Goal: Information Seeking & Learning: Learn about a topic

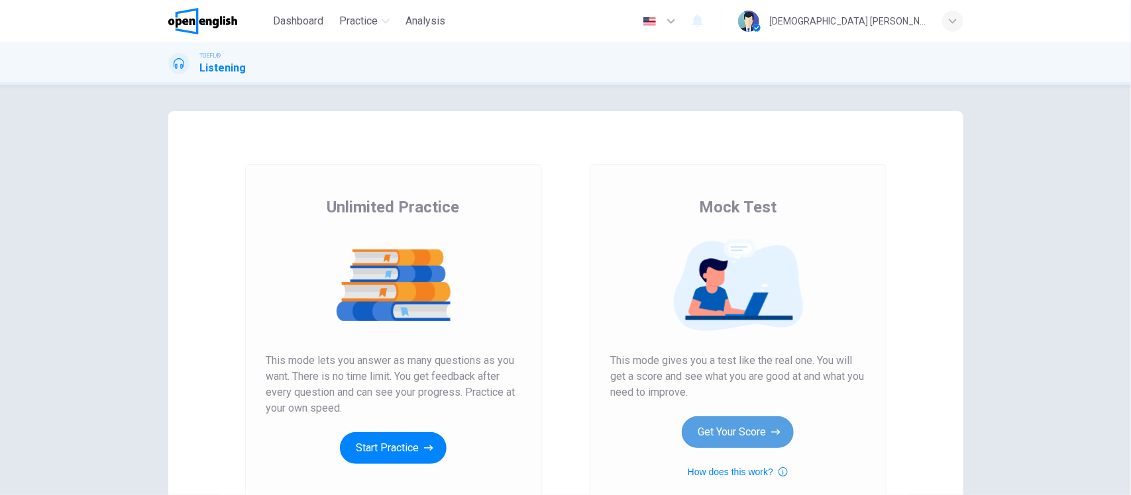
click at [737, 428] on button "Get Your Score" at bounding box center [738, 433] width 112 height 32
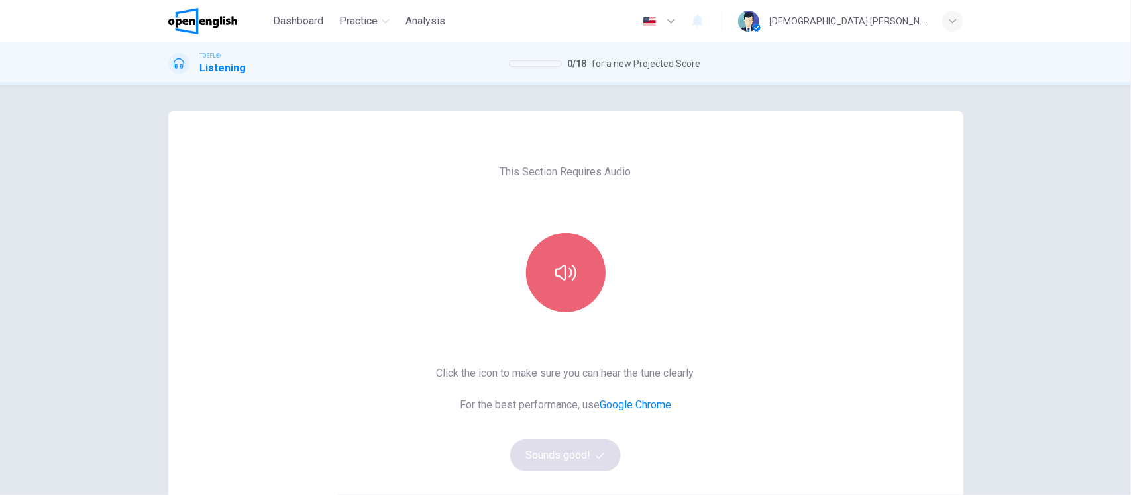
click at [555, 276] on icon "button" at bounding box center [565, 273] width 21 height 16
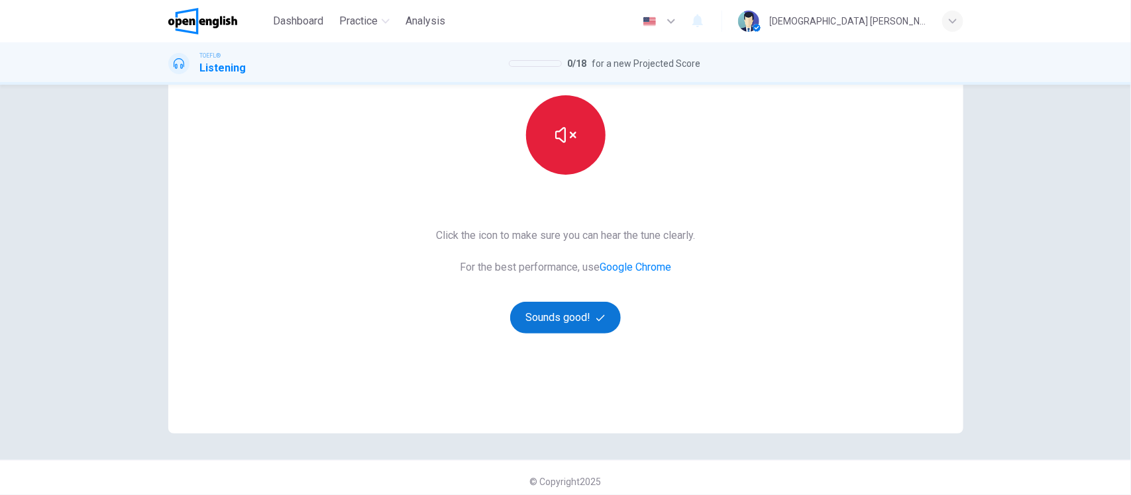
scroll to position [144, 0]
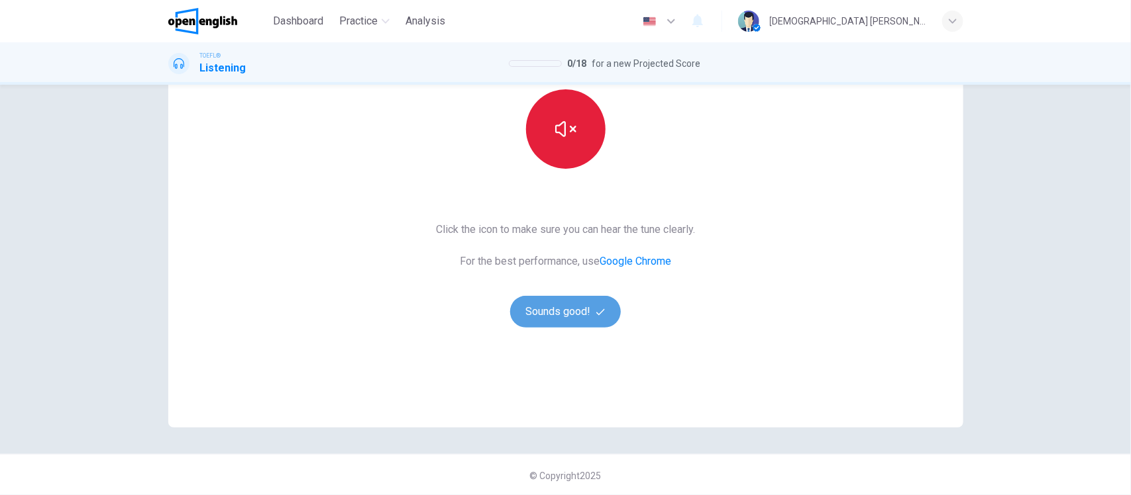
click at [601, 309] on span "button" at bounding box center [602, 312] width 12 height 9
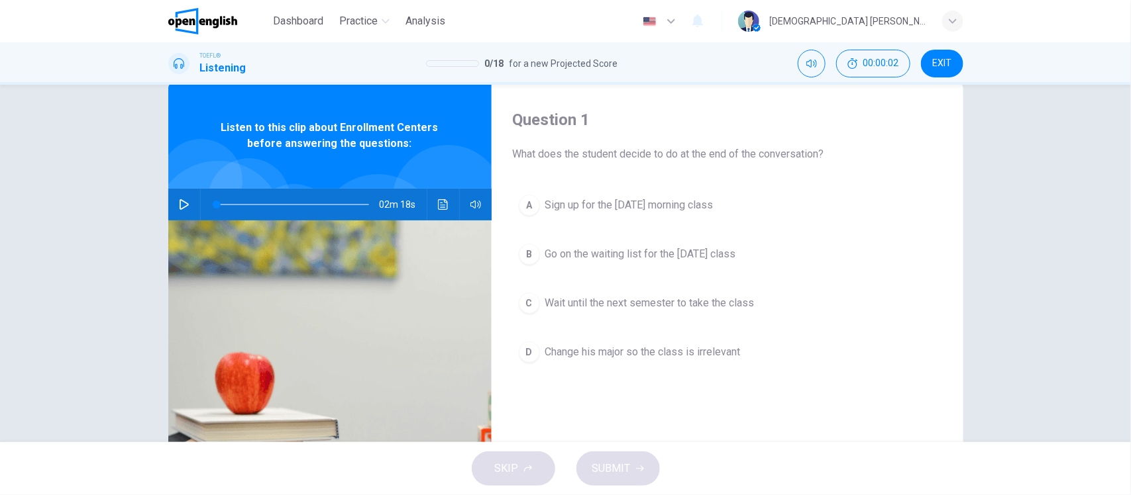
scroll to position [0, 0]
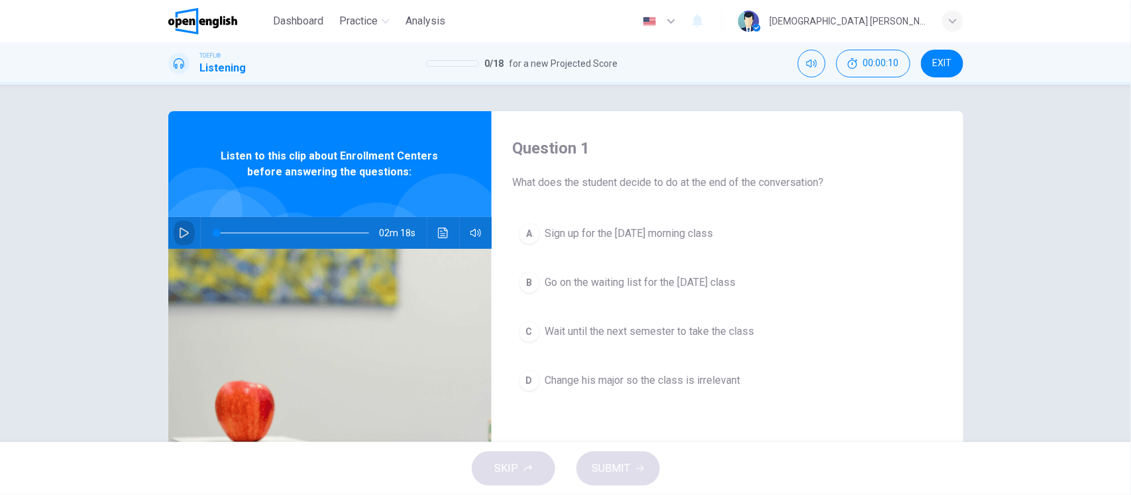
click at [180, 232] on icon "button" at bounding box center [184, 233] width 9 height 11
type input "*"
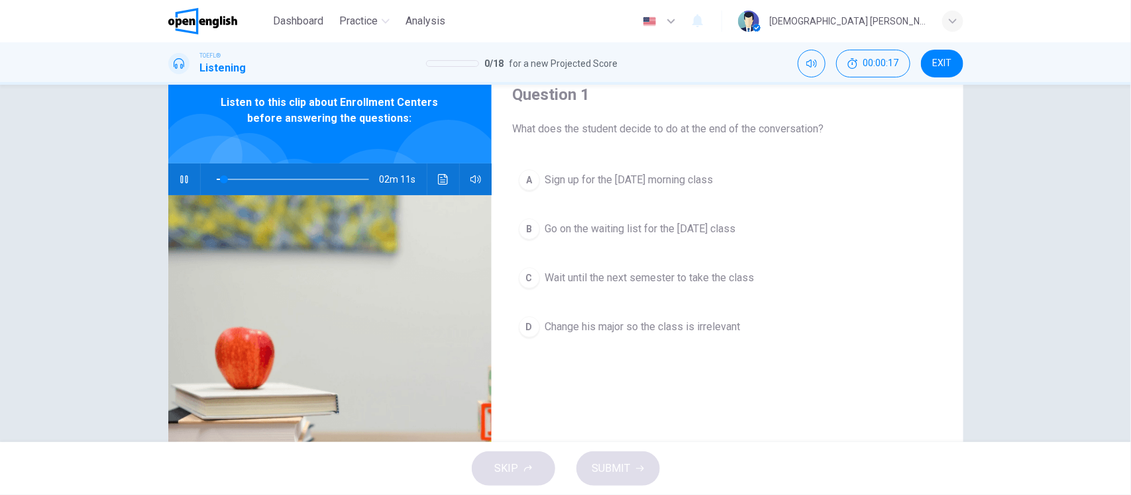
scroll to position [83, 0]
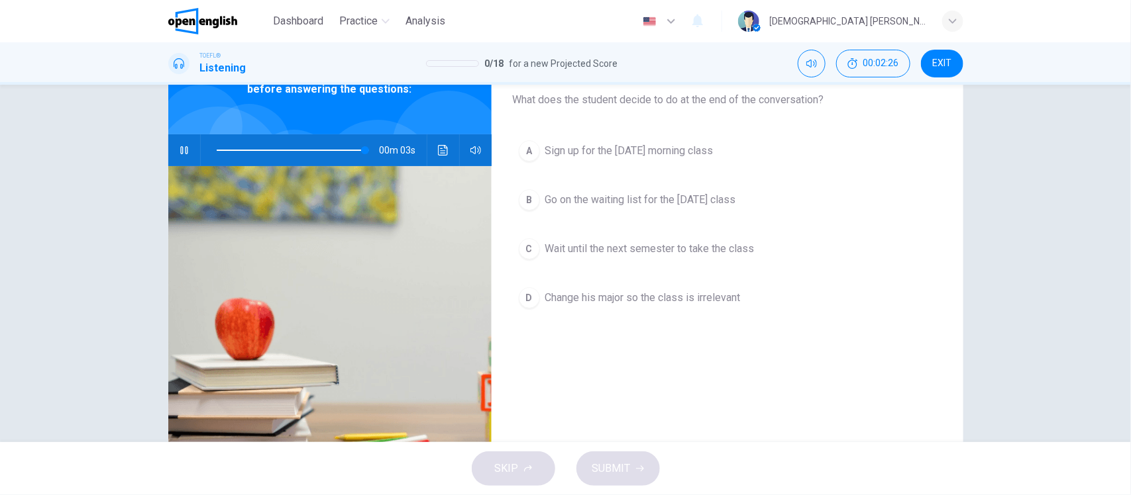
click at [660, 201] on span "Go on the waiting list for the [DATE] class" at bounding box center [640, 200] width 191 height 16
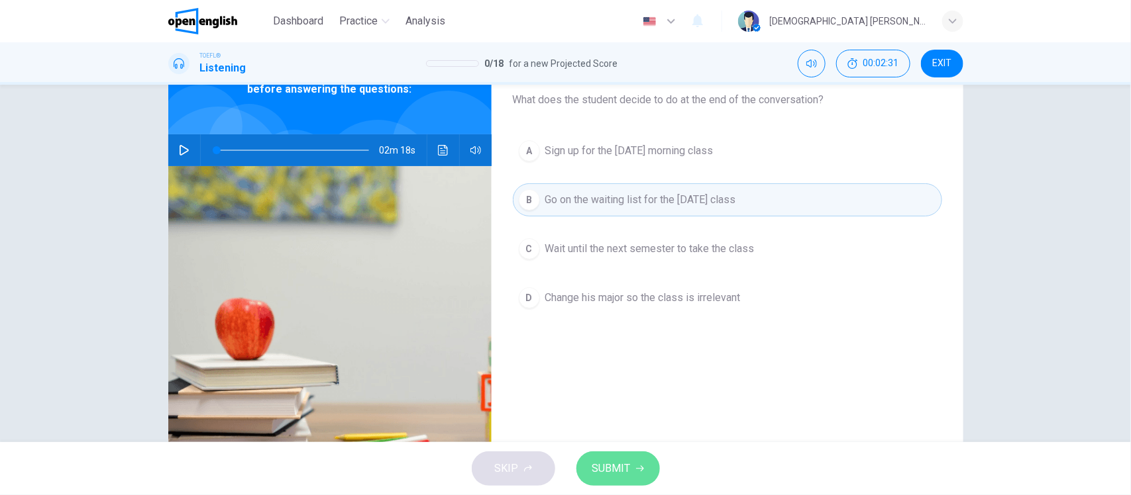
click at [614, 468] on span "SUBMIT" at bounding box center [611, 469] width 38 height 19
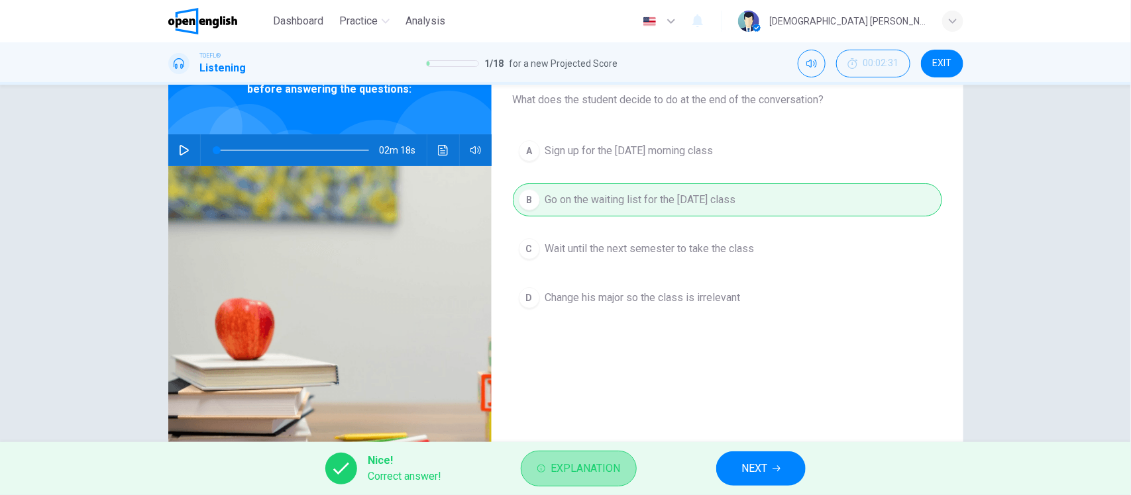
click at [613, 468] on span "Explanation" at bounding box center [585, 469] width 70 height 19
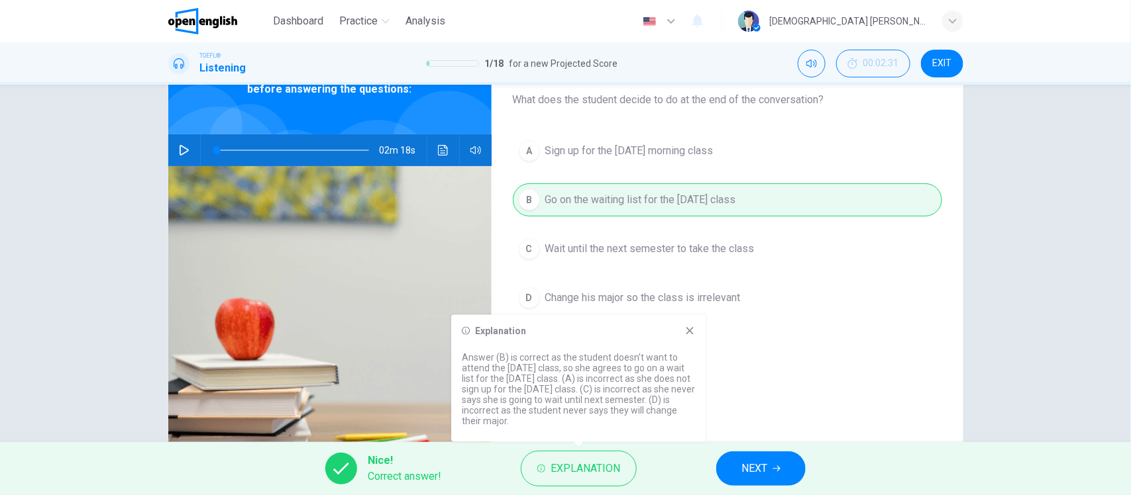
click at [772, 482] on button "NEXT" at bounding box center [760, 469] width 89 height 34
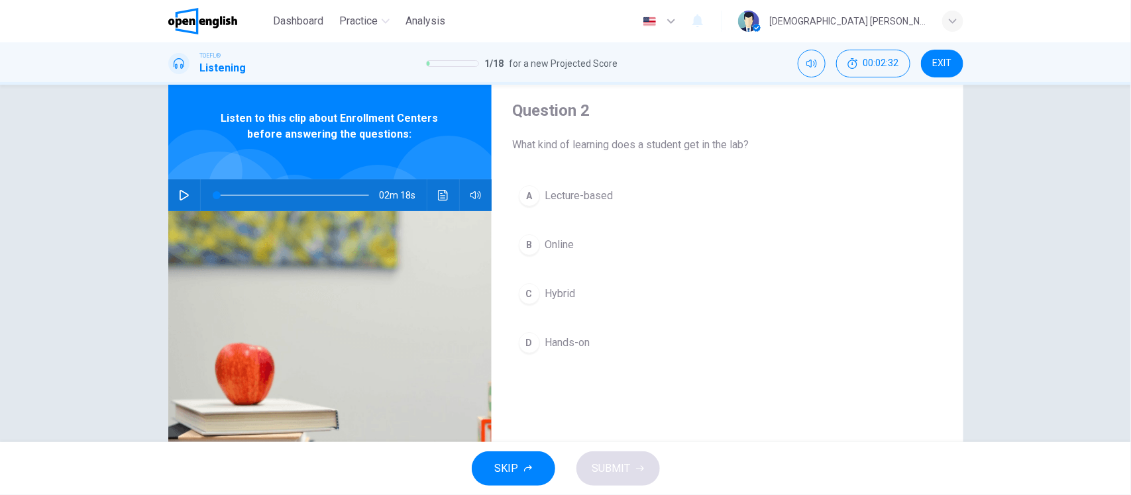
scroll to position [0, 0]
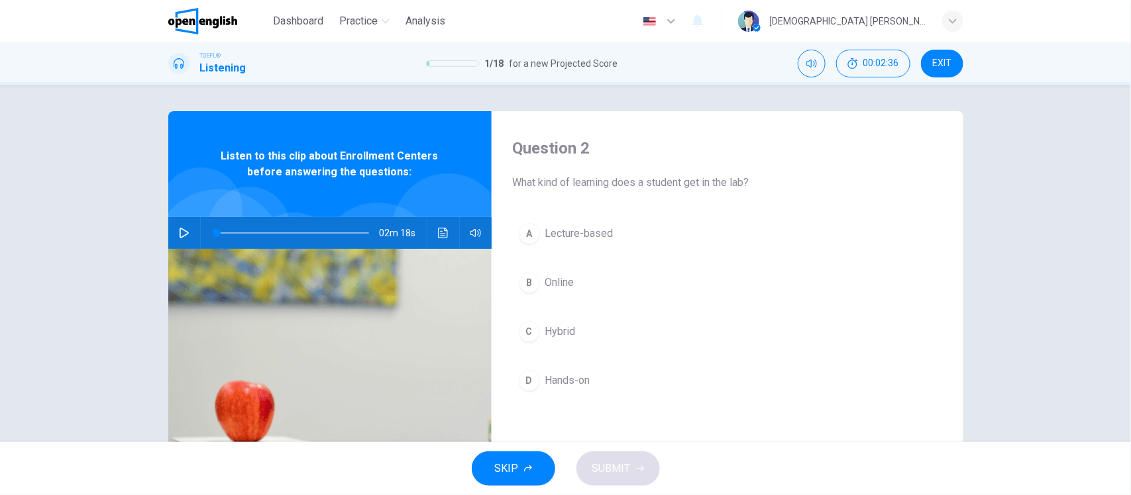
click at [566, 386] on span "Hands-on" at bounding box center [567, 381] width 45 height 16
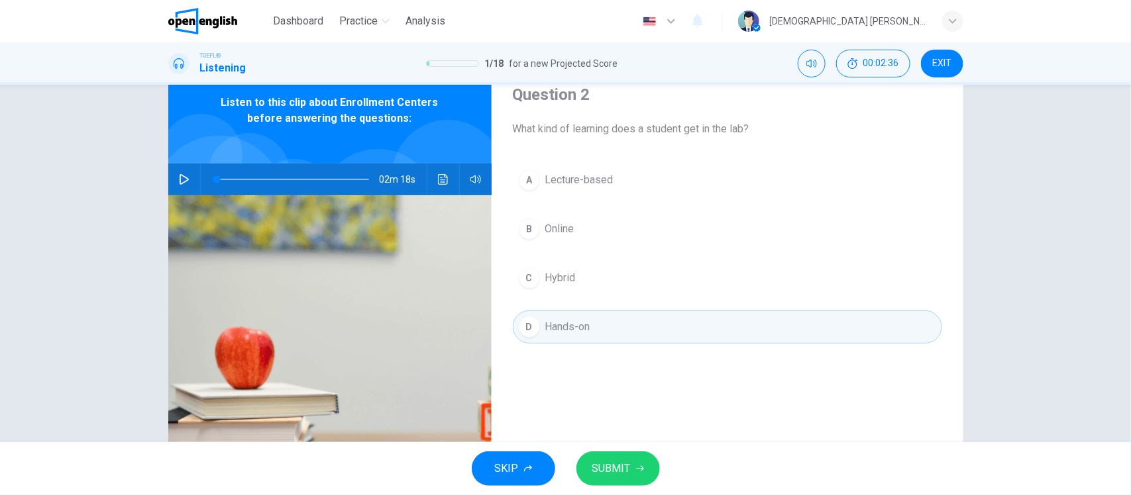
scroll to position [83, 0]
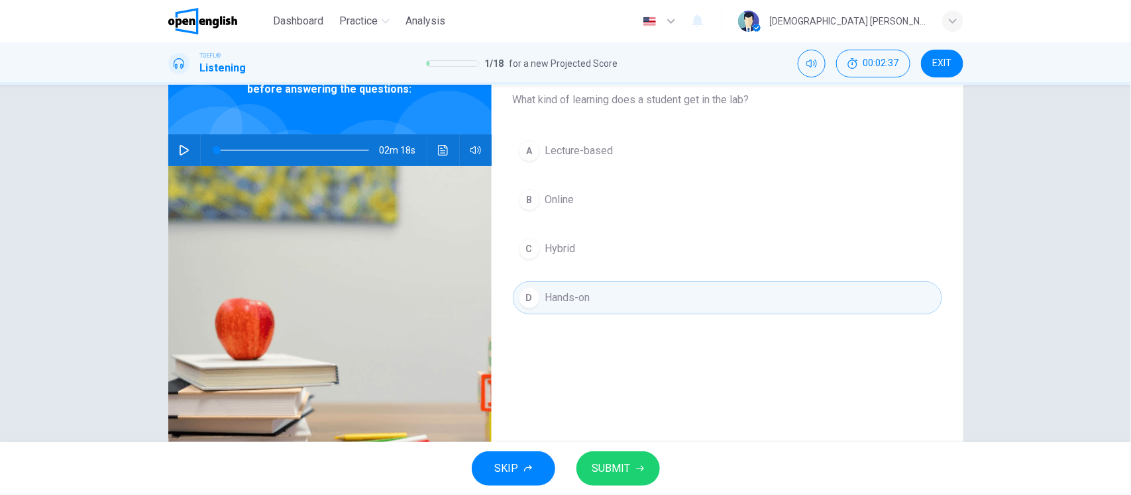
click at [623, 450] on div "SKIP SUBMIT" at bounding box center [565, 468] width 1131 height 53
click at [623, 462] on span "SUBMIT" at bounding box center [611, 469] width 38 height 19
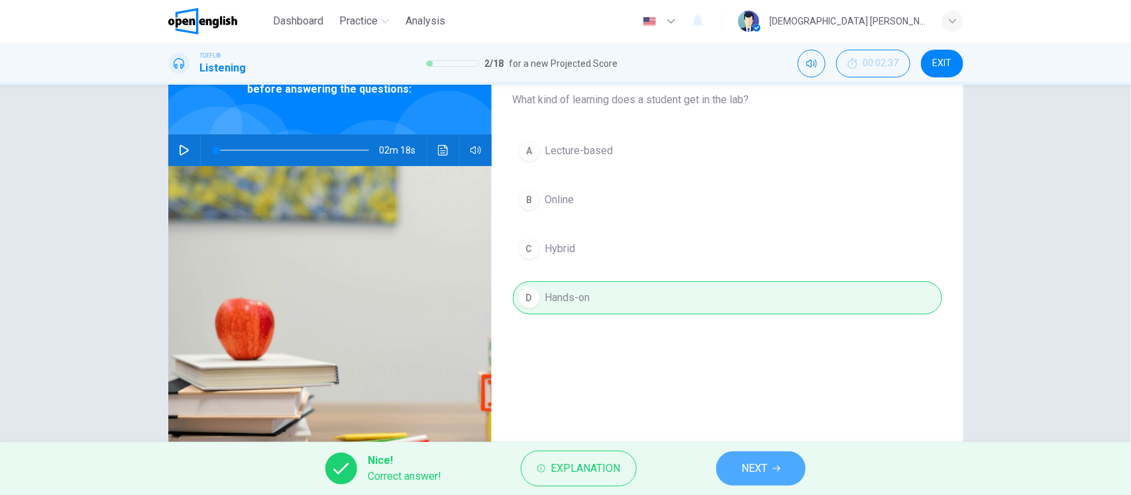
click at [766, 472] on span "NEXT" at bounding box center [754, 469] width 26 height 19
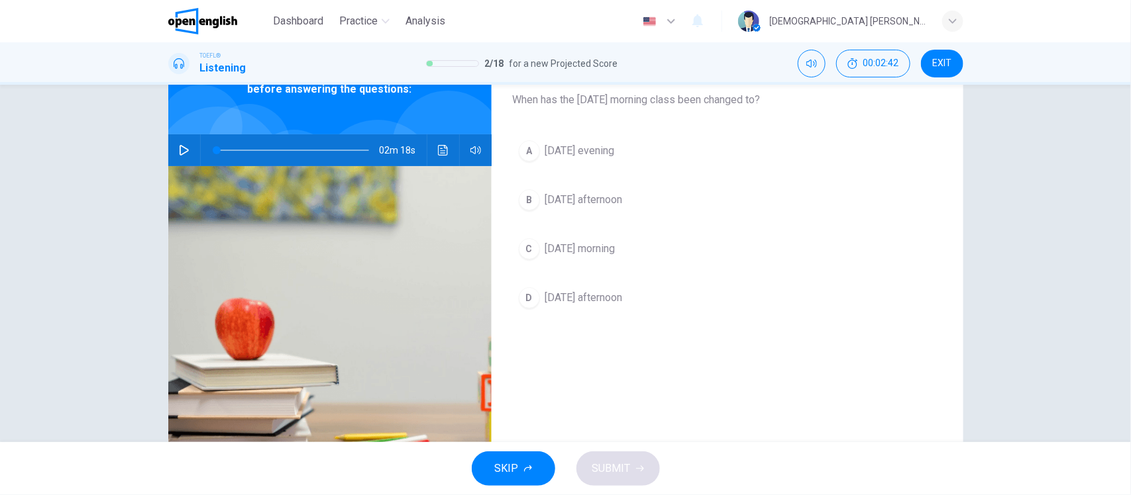
click at [572, 252] on span "[DATE] morning" at bounding box center [580, 249] width 70 height 16
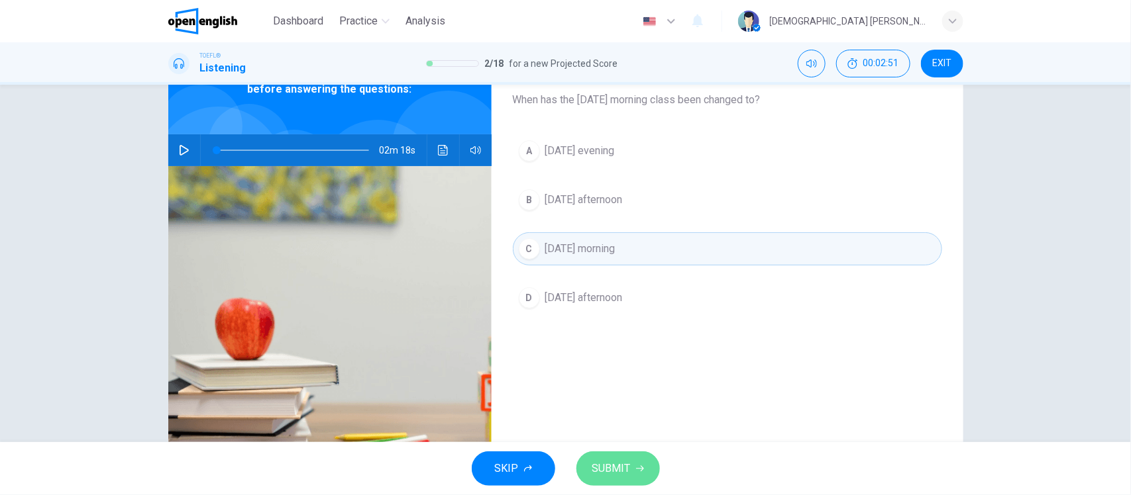
click at [618, 474] on span "SUBMIT" at bounding box center [611, 469] width 38 height 19
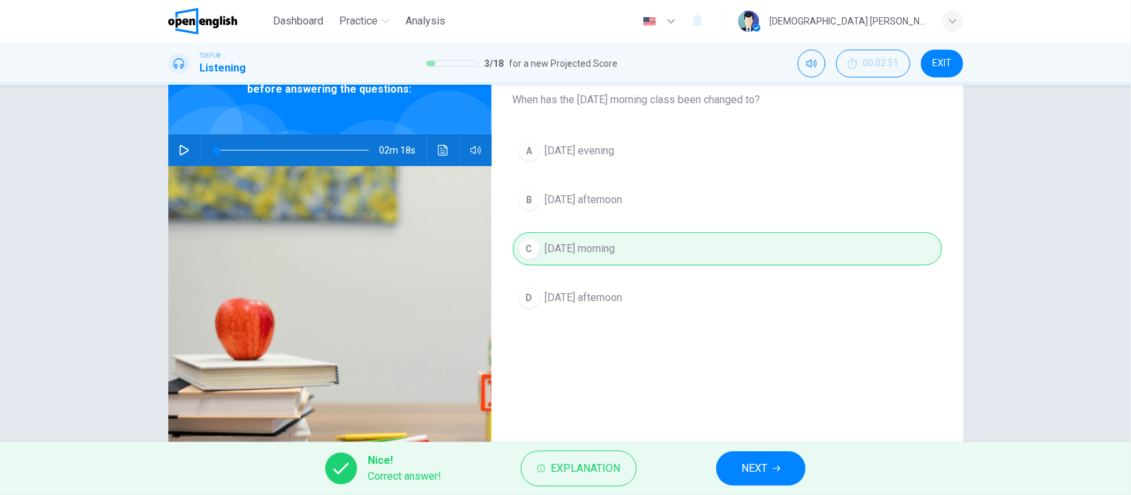
click at [757, 474] on span "NEXT" at bounding box center [754, 469] width 26 height 19
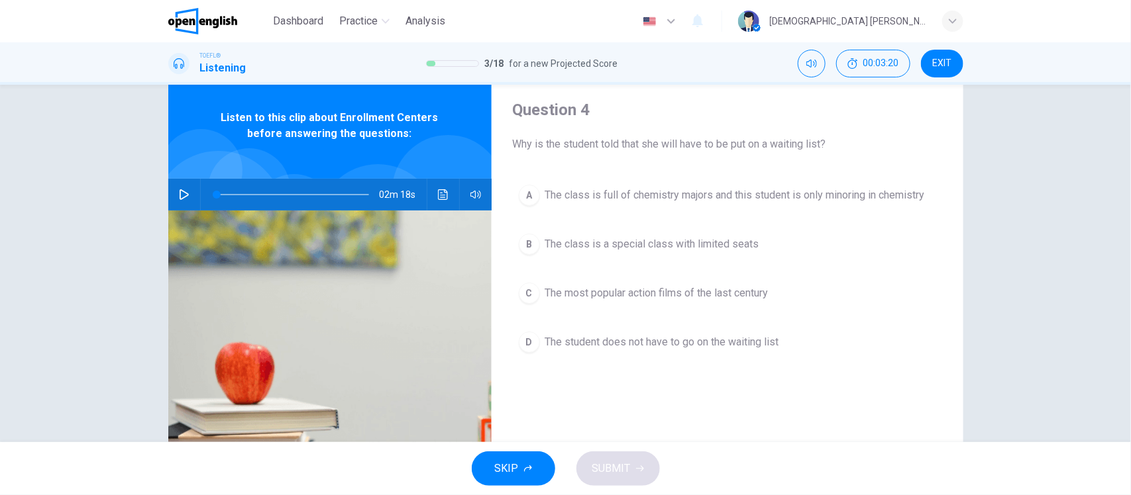
scroll to position [0, 0]
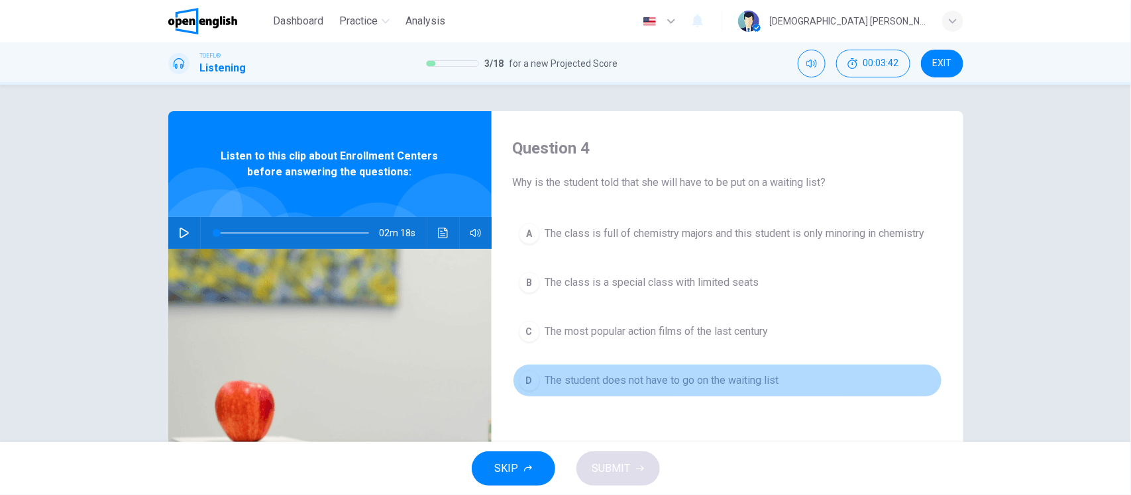
click at [663, 384] on span "The student does not have to go on the waiting list" at bounding box center [662, 381] width 234 height 16
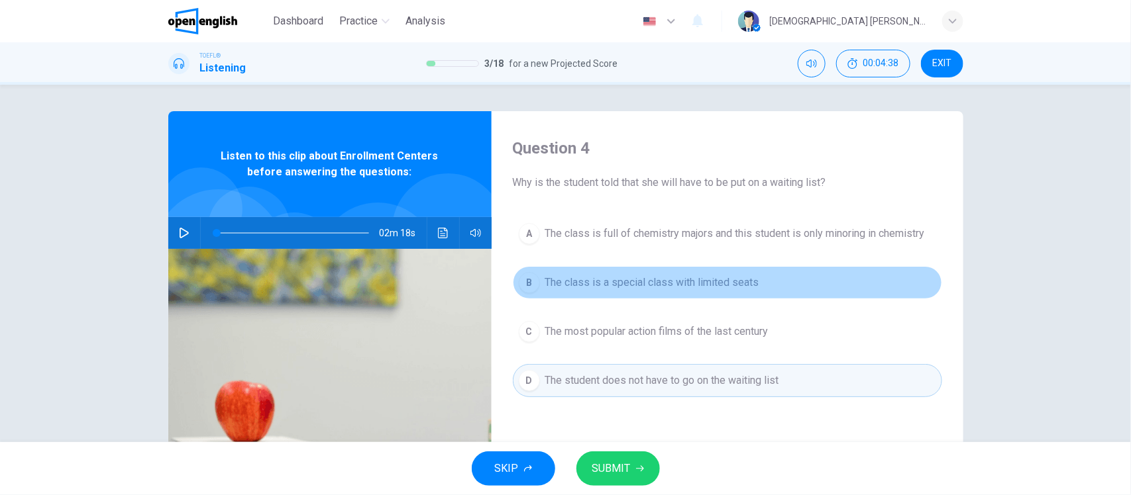
click at [691, 283] on span "The class is a special class with limited seats" at bounding box center [652, 283] width 214 height 16
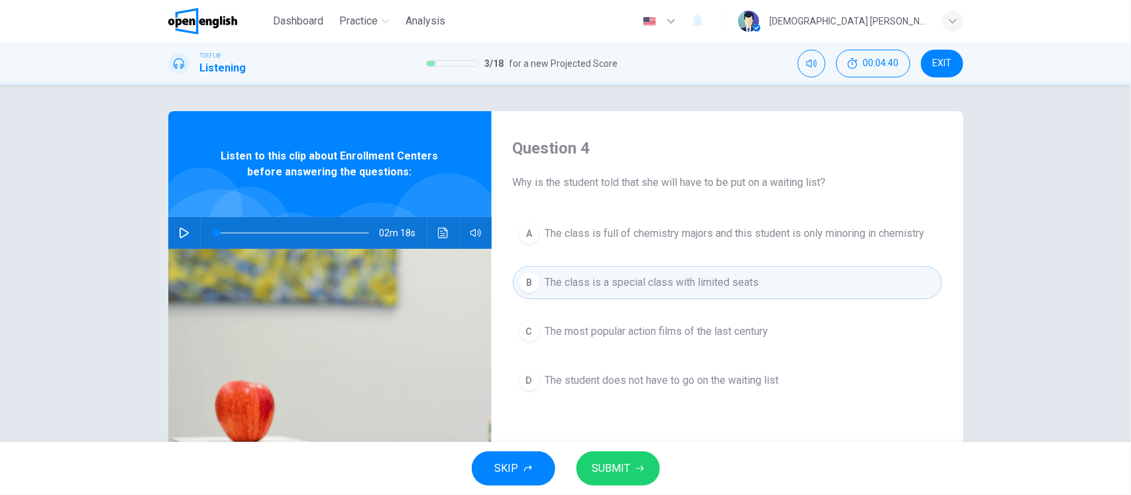
click at [619, 468] on span "SUBMIT" at bounding box center [611, 469] width 38 height 19
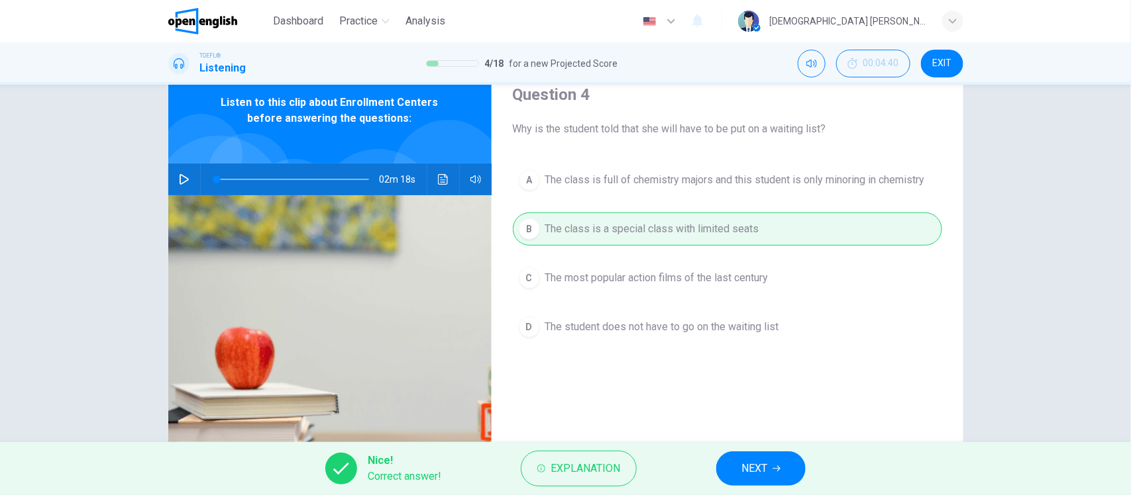
scroll to position [83, 0]
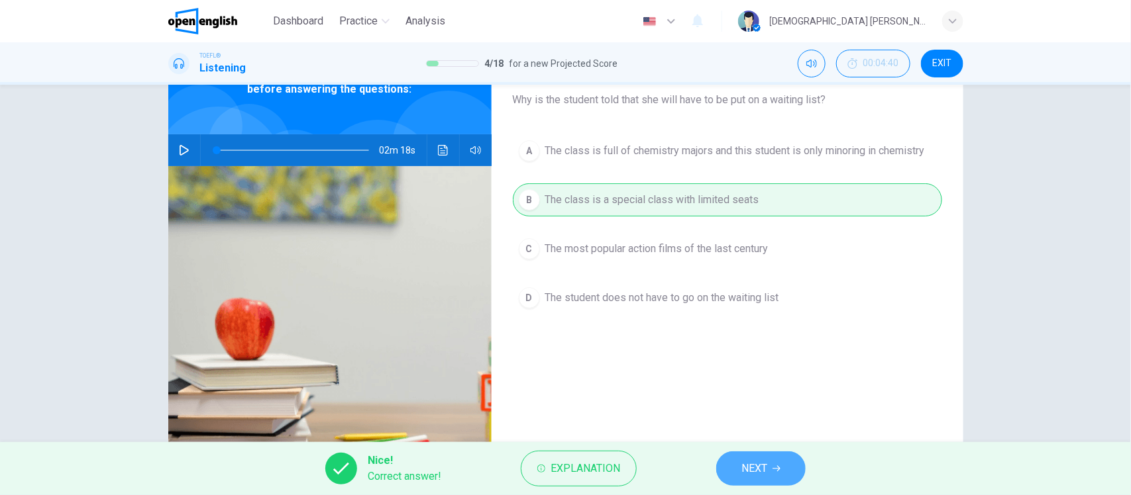
click at [780, 464] on button "NEXT" at bounding box center [760, 469] width 89 height 34
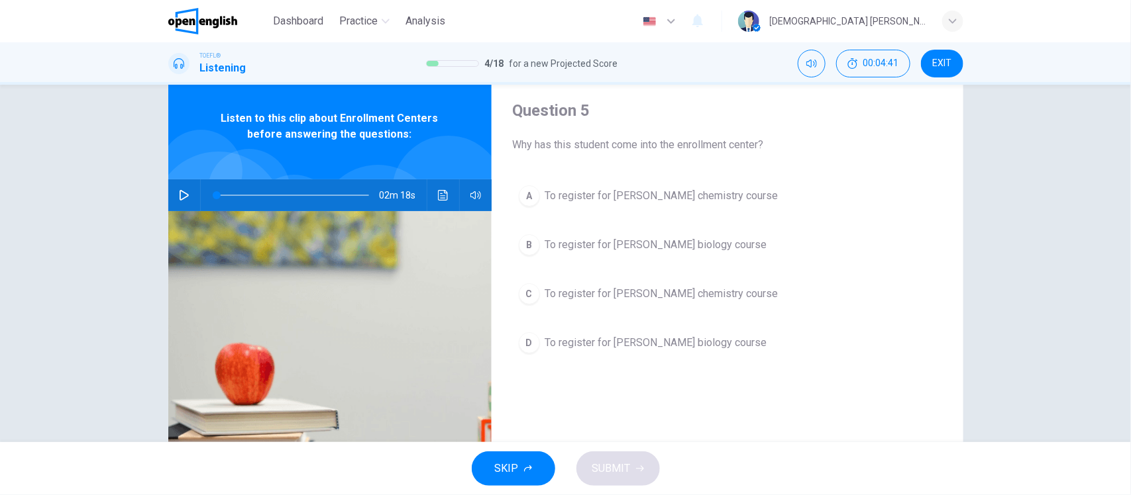
scroll to position [0, 0]
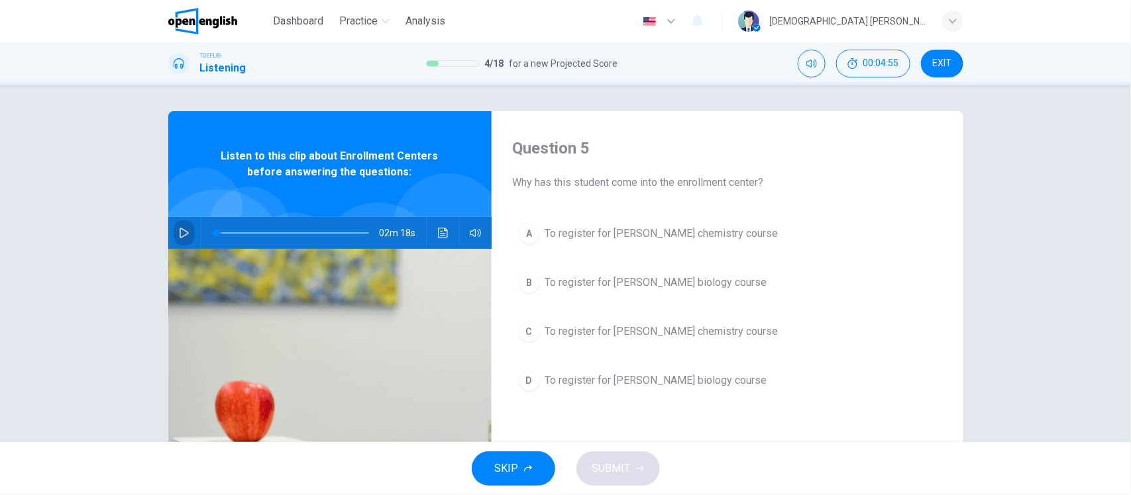
click at [176, 224] on button "button" at bounding box center [184, 233] width 21 height 32
click at [656, 235] on span "To register for [PERSON_NAME] chemistry course" at bounding box center [661, 234] width 233 height 16
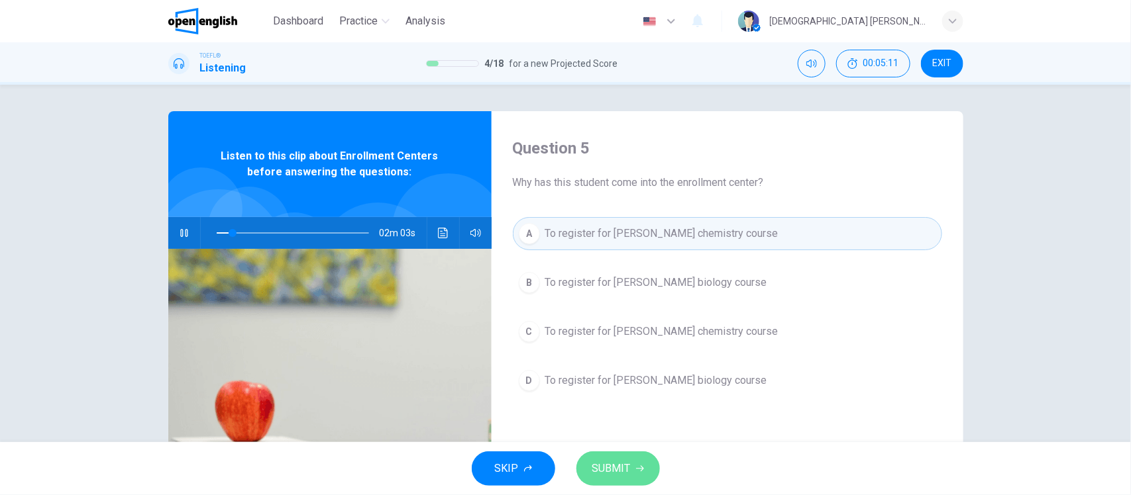
click at [633, 468] on button "SUBMIT" at bounding box center [617, 469] width 83 height 34
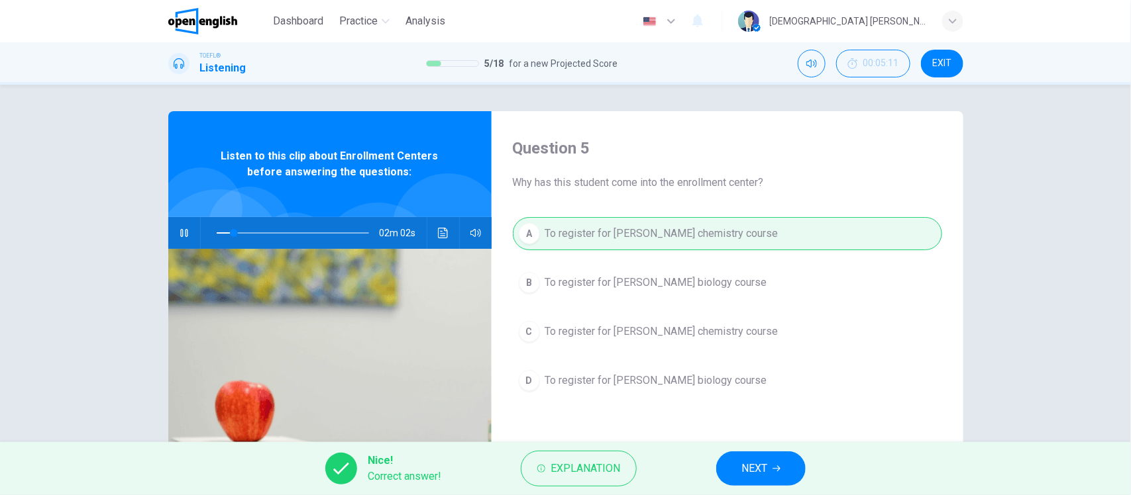
click at [179, 232] on icon "button" at bounding box center [184, 233] width 11 height 11
type input "**"
click at [772, 472] on button "NEXT" at bounding box center [760, 469] width 89 height 34
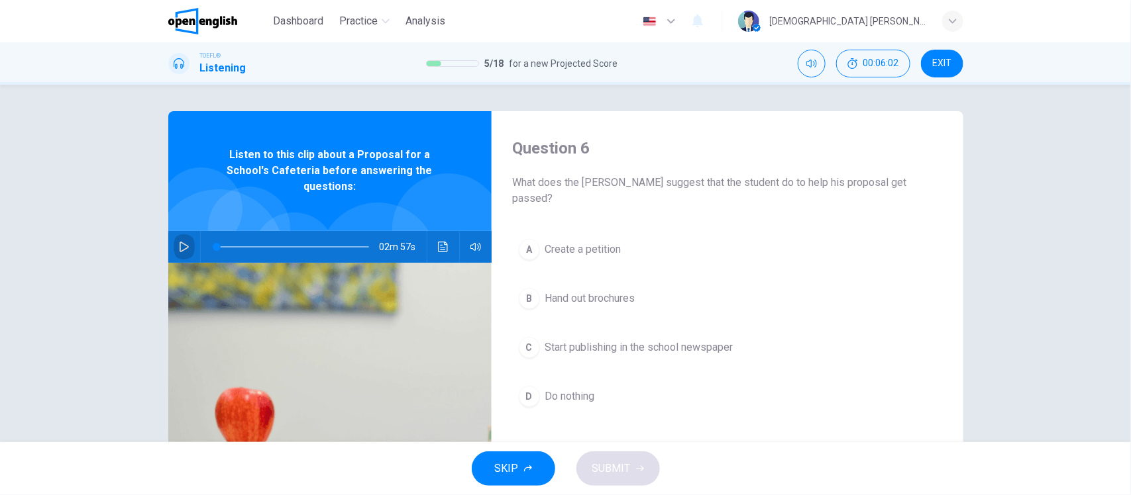
click at [179, 242] on icon "button" at bounding box center [184, 247] width 11 height 11
click at [178, 231] on button "button" at bounding box center [184, 247] width 21 height 32
click at [179, 242] on icon "button" at bounding box center [184, 247] width 11 height 11
drag, startPoint x: 216, startPoint y: 232, endPoint x: 164, endPoint y: 232, distance: 51.7
click at [168, 232] on div "02m 54s" at bounding box center [329, 247] width 323 height 32
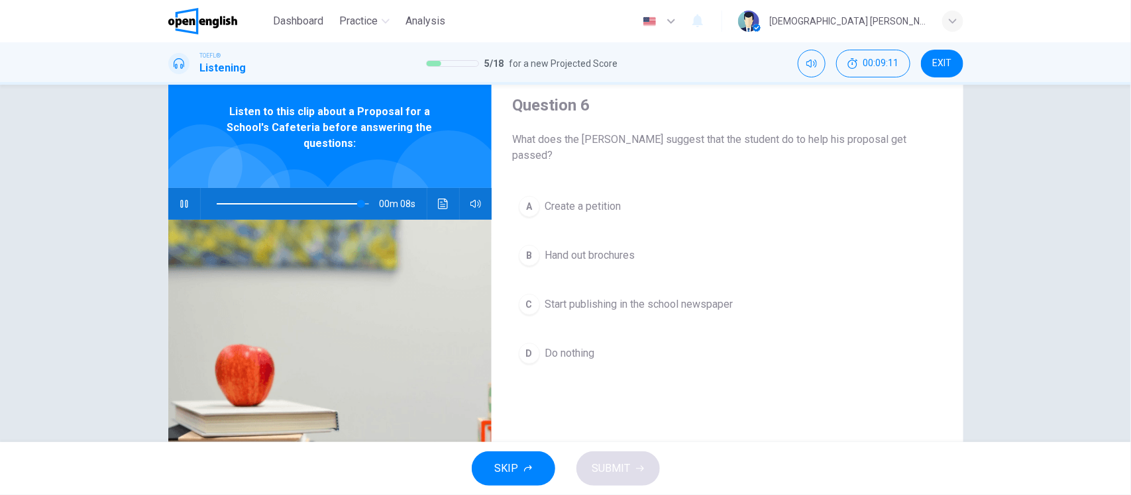
scroll to position [83, 0]
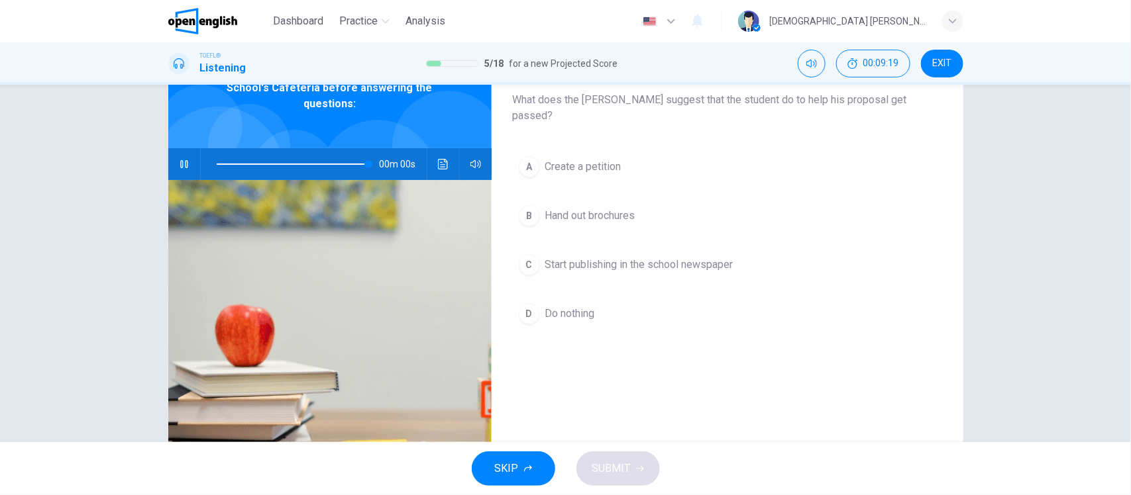
type input "*"
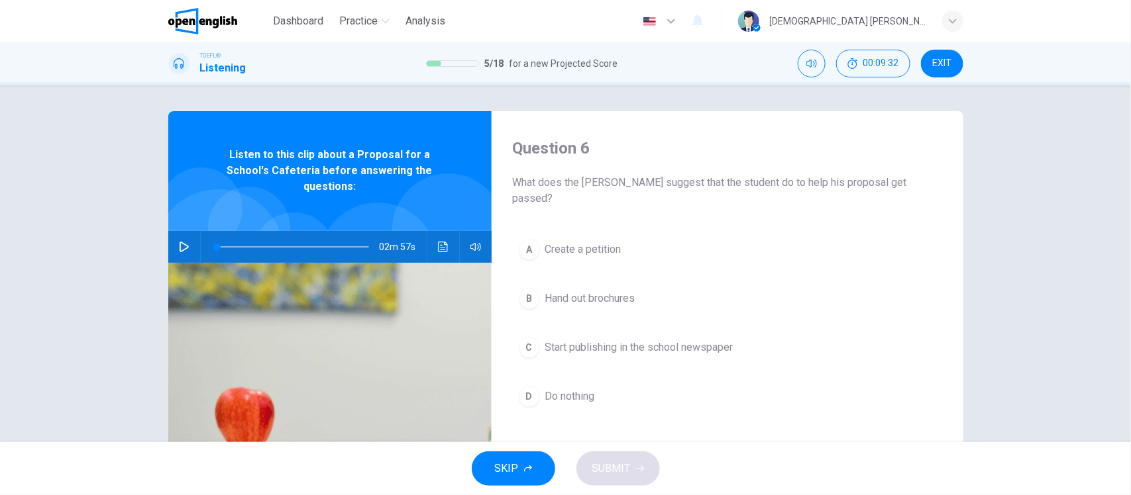
click at [657, 340] on span "Start publishing in the school newspaper" at bounding box center [639, 348] width 188 height 16
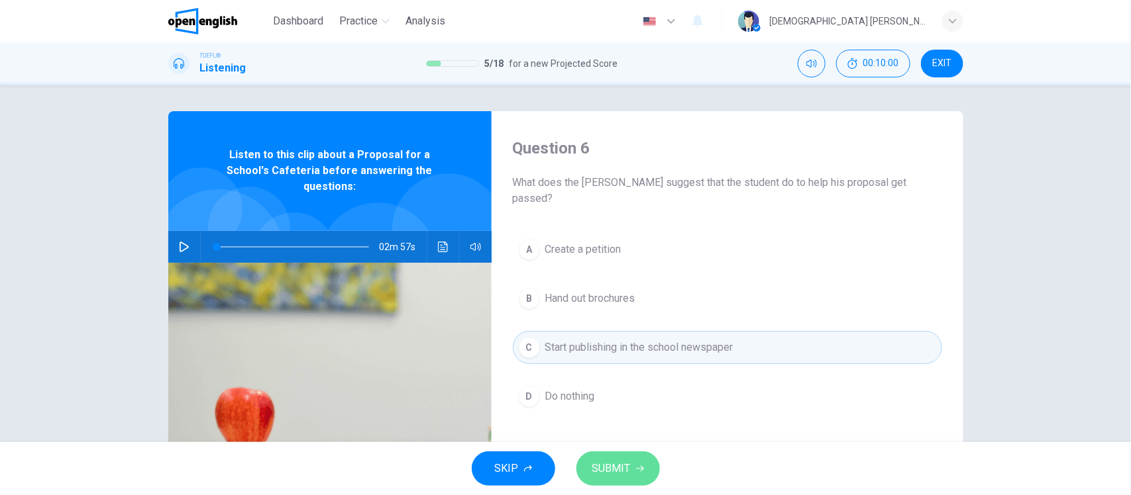
click at [636, 466] on icon "button" at bounding box center [640, 469] width 8 height 8
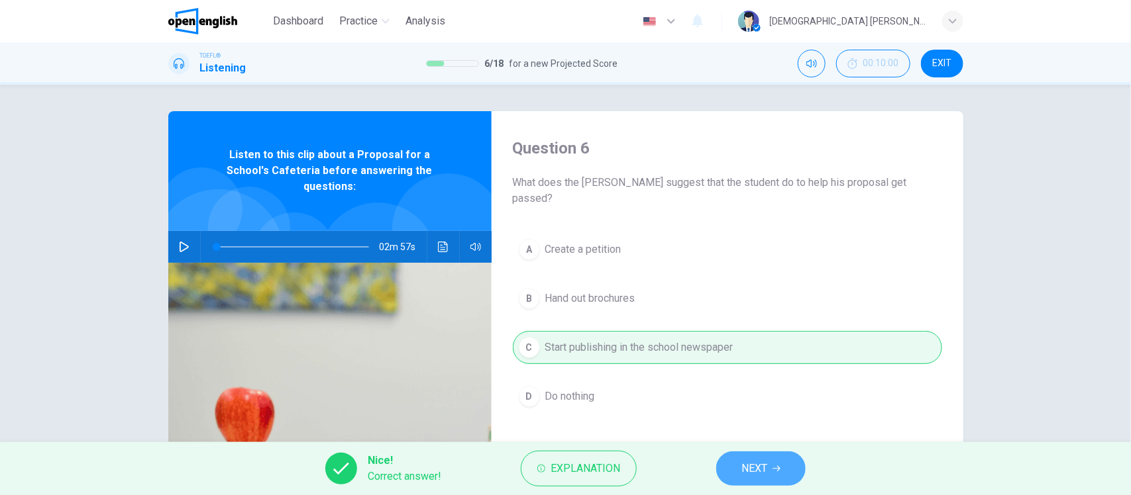
click at [769, 471] on button "NEXT" at bounding box center [760, 469] width 89 height 34
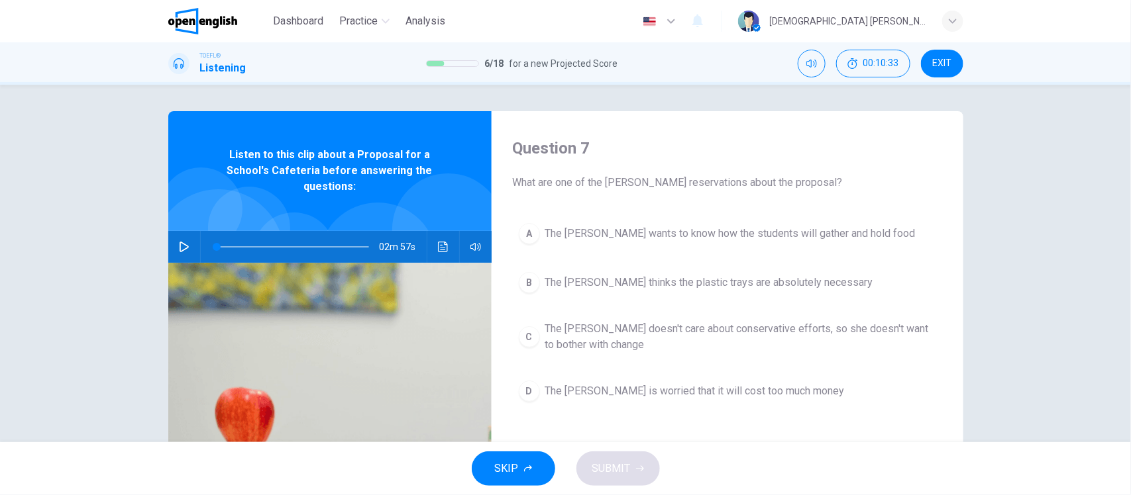
click at [606, 229] on span "The [PERSON_NAME] wants to know how the students will gather and hold food" at bounding box center [730, 234] width 370 height 16
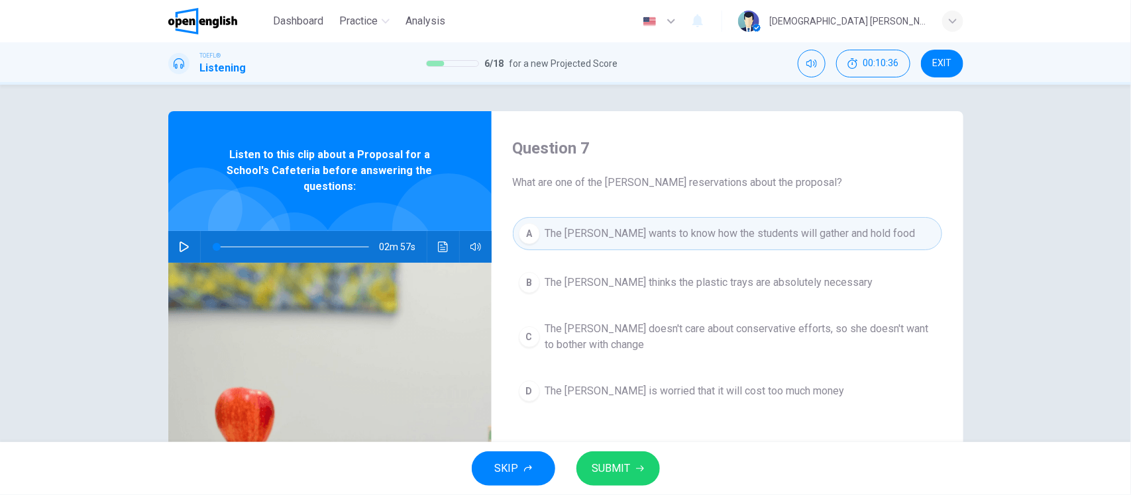
click at [644, 466] on button "SUBMIT" at bounding box center [617, 469] width 83 height 34
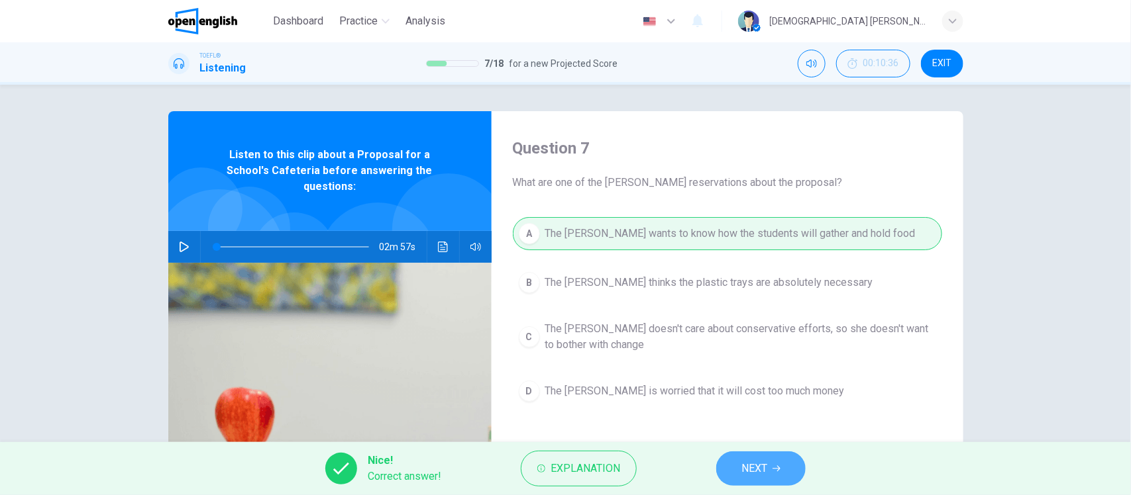
click at [753, 462] on span "NEXT" at bounding box center [754, 469] width 26 height 19
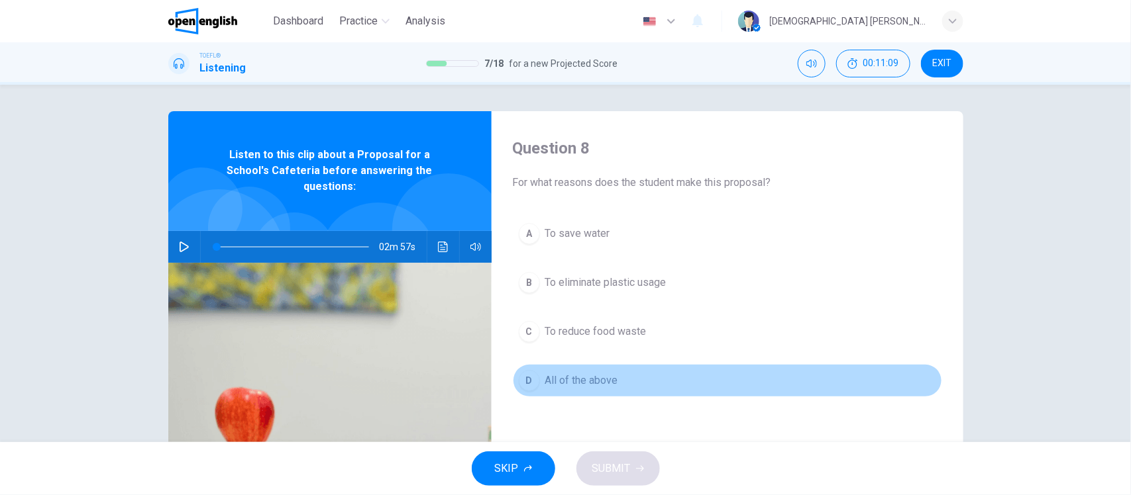
click at [531, 374] on div "D" at bounding box center [529, 380] width 21 height 21
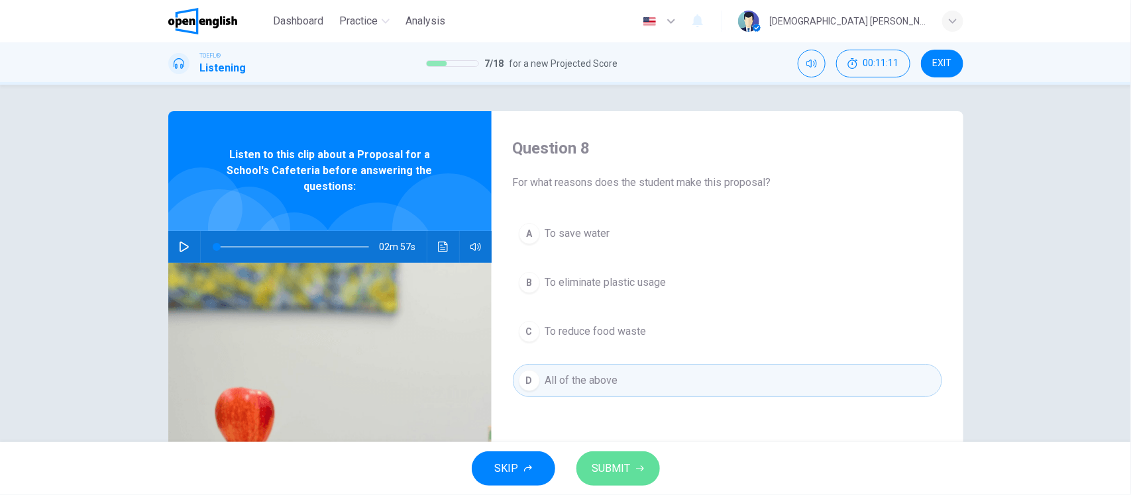
click at [617, 462] on span "SUBMIT" at bounding box center [611, 469] width 38 height 19
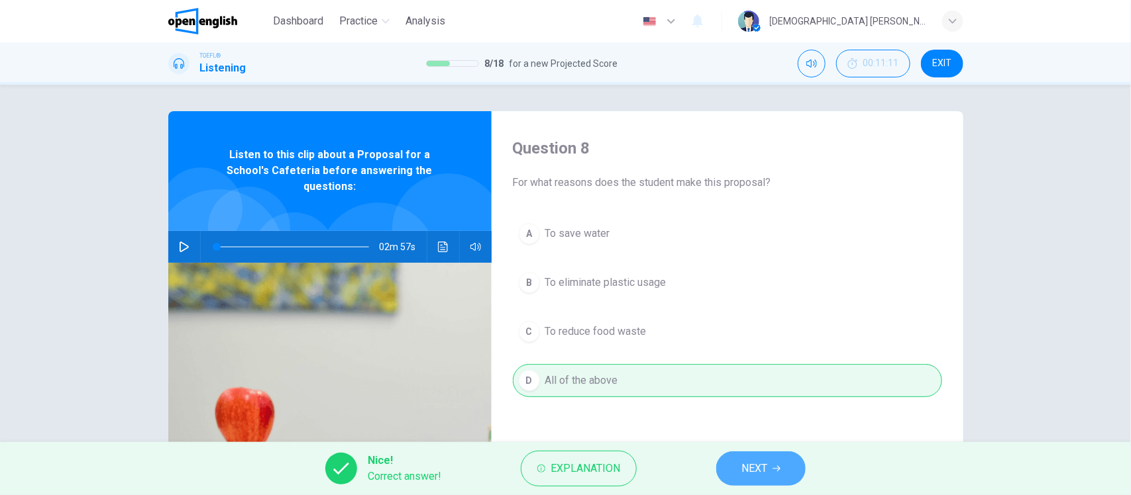
click at [785, 478] on button "NEXT" at bounding box center [760, 469] width 89 height 34
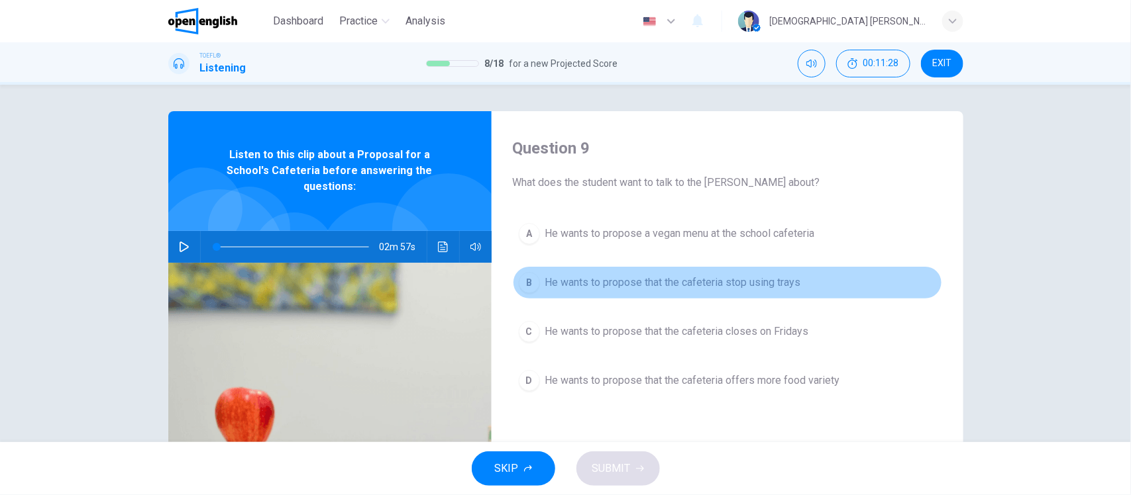
click at [706, 285] on span "He wants to propose that the cafeteria stop using trays" at bounding box center [673, 283] width 256 height 16
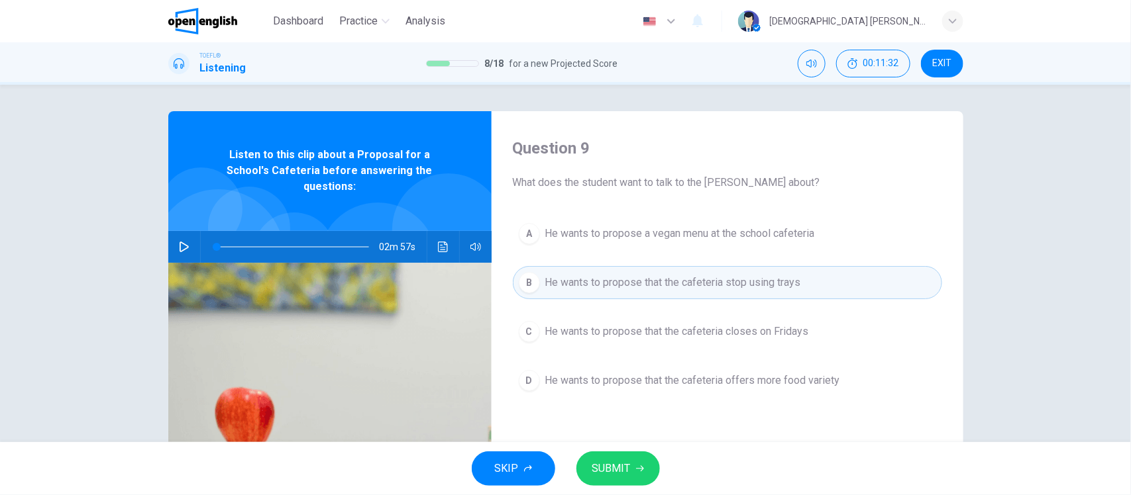
click at [628, 464] on span "SUBMIT" at bounding box center [611, 469] width 38 height 19
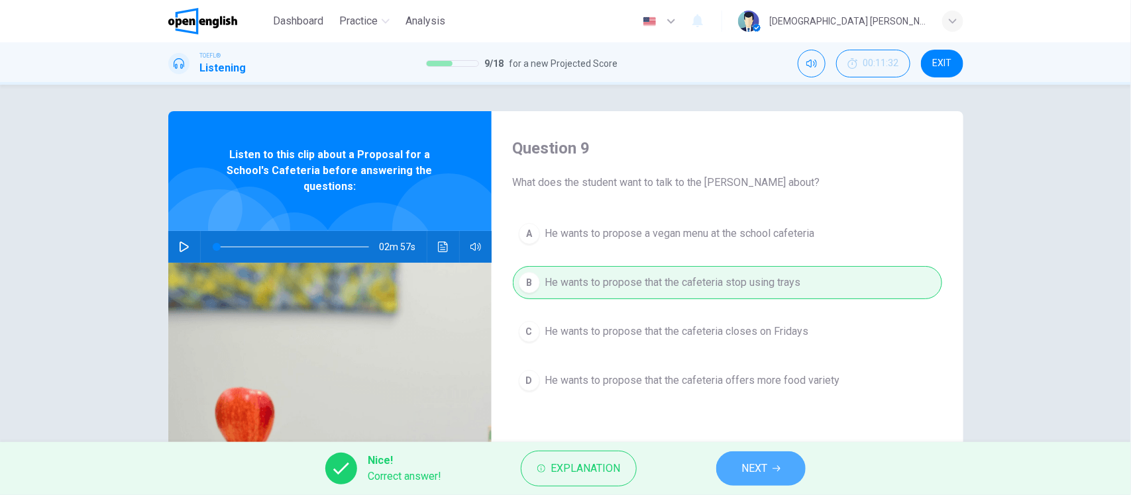
click at [765, 468] on span "NEXT" at bounding box center [754, 469] width 26 height 19
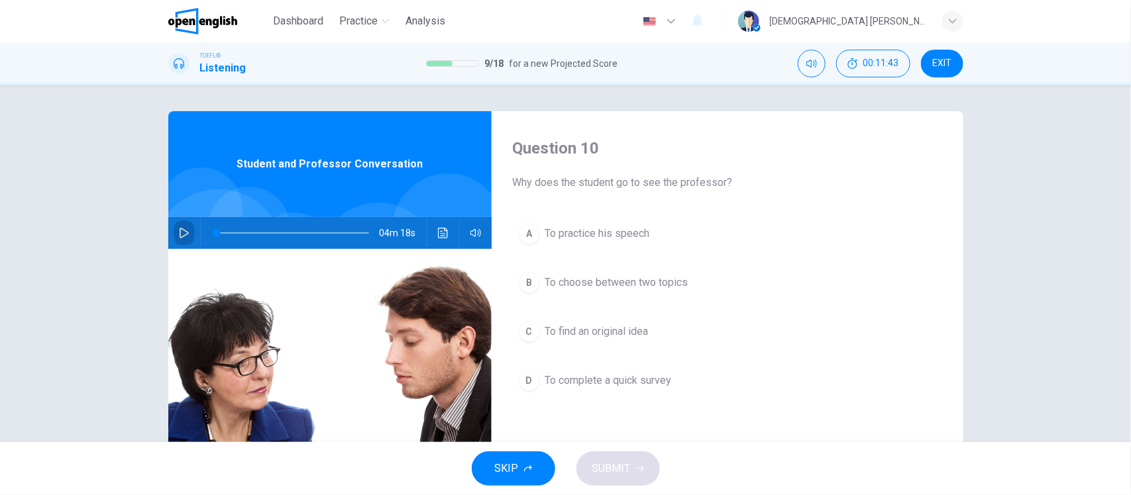
click at [180, 229] on icon "button" at bounding box center [184, 233] width 9 height 11
click at [180, 230] on icon "button" at bounding box center [184, 233] width 9 height 11
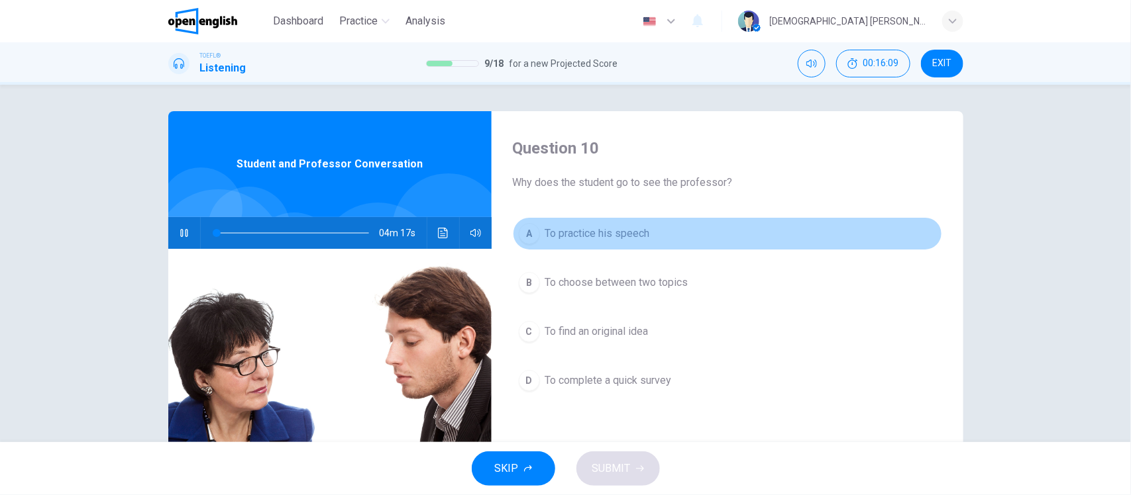
click at [596, 238] on span "To practice his speech" at bounding box center [597, 234] width 105 height 16
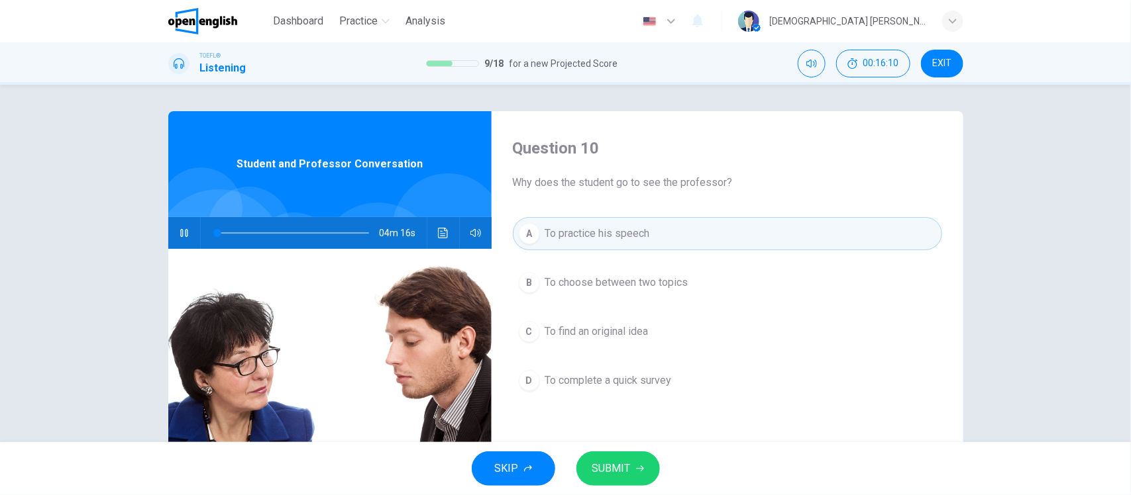
click at [619, 389] on span "To complete a quick survey" at bounding box center [608, 381] width 127 height 16
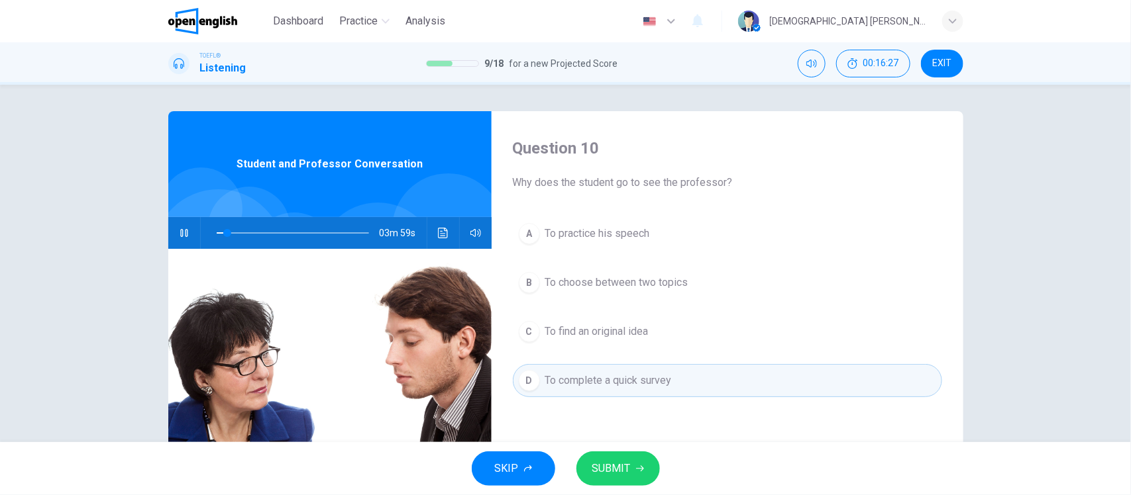
click at [174, 232] on button "button" at bounding box center [184, 233] width 21 height 32
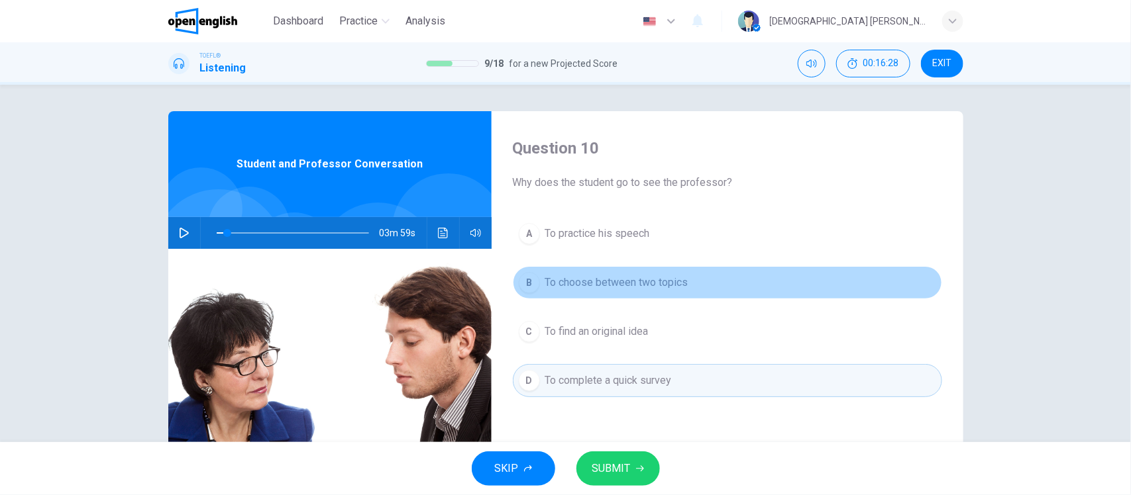
click at [656, 289] on span "To choose between two topics" at bounding box center [616, 283] width 143 height 16
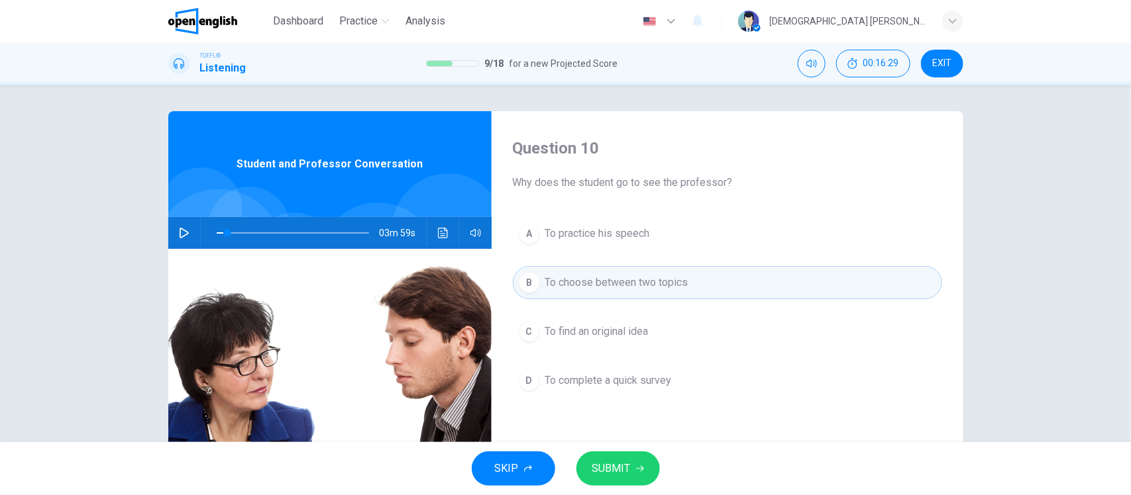
click at [637, 465] on icon "button" at bounding box center [640, 469] width 8 height 8
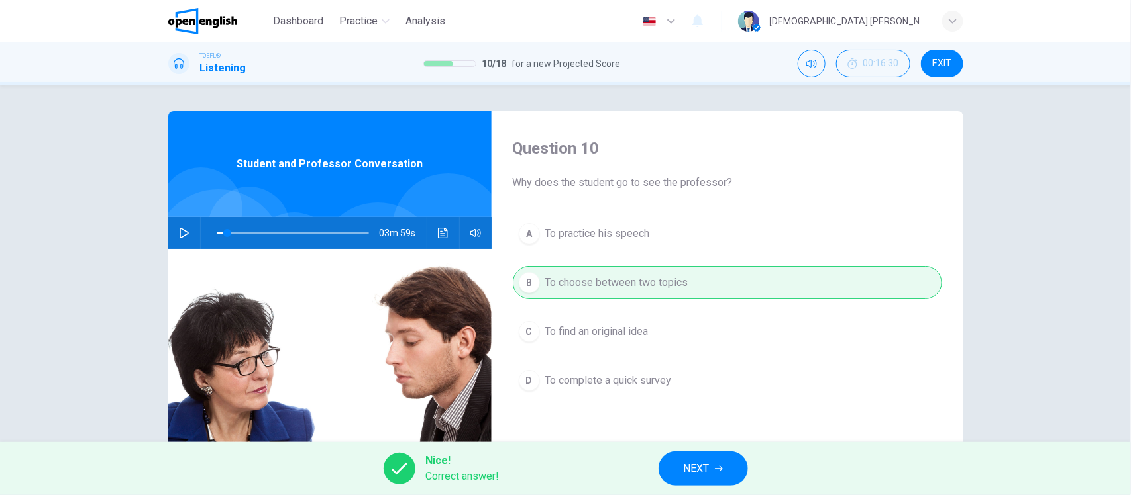
click at [710, 468] on button "NEXT" at bounding box center [702, 469] width 89 height 34
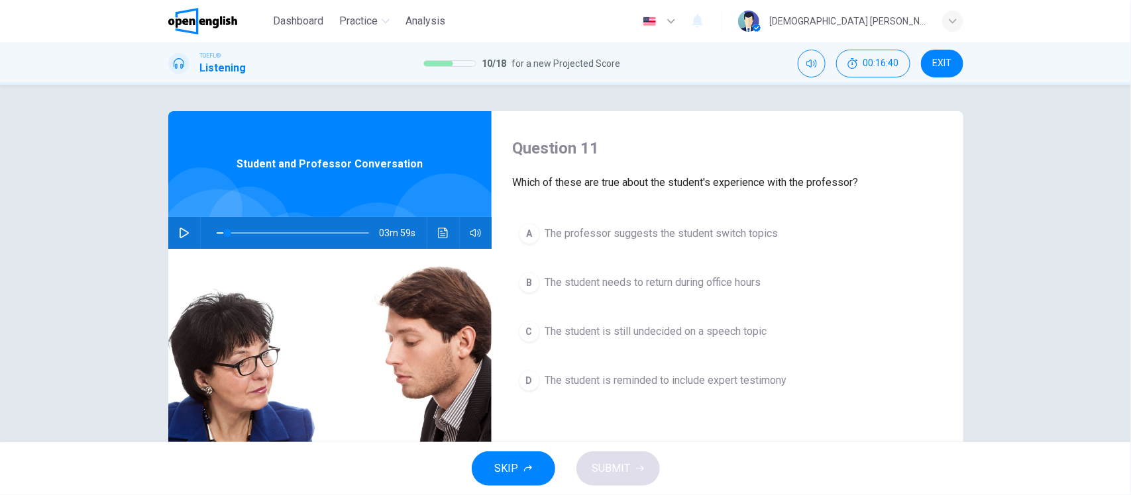
click at [714, 336] on span "The student is still undecided on a speech topic" at bounding box center [656, 332] width 222 height 16
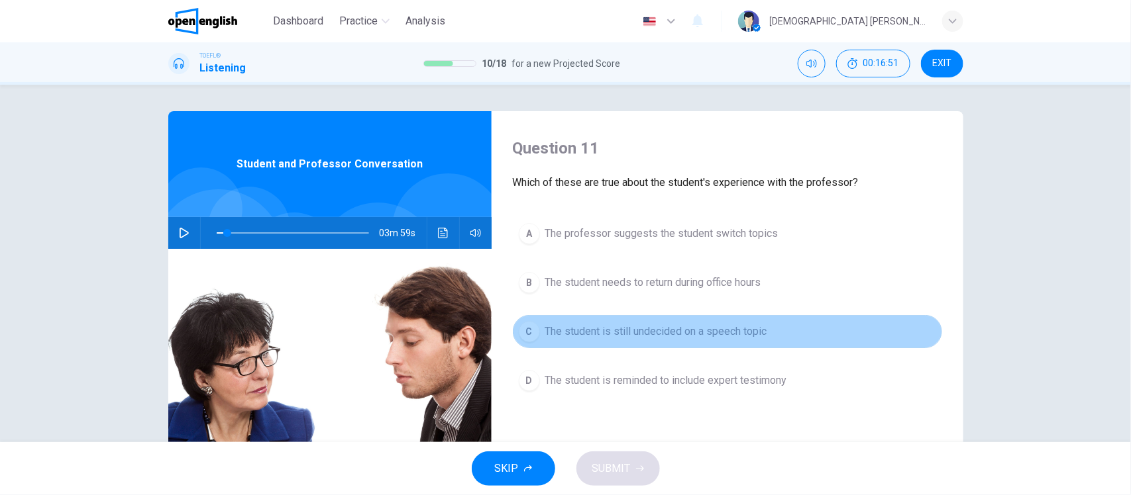
click at [631, 338] on span "The student is still undecided on a speech topic" at bounding box center [656, 332] width 222 height 16
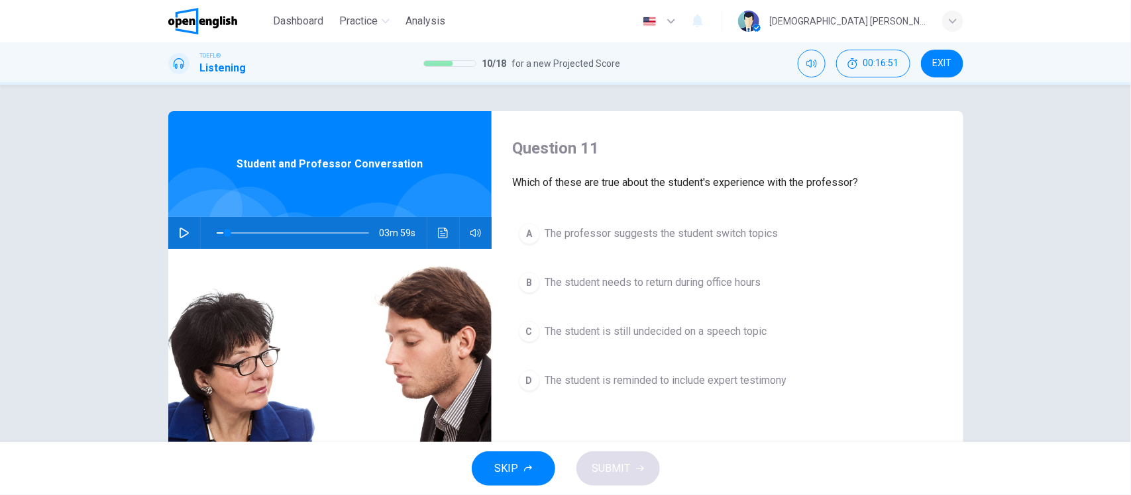
click at [631, 383] on span "The student is reminded to include expert testimony" at bounding box center [666, 381] width 242 height 16
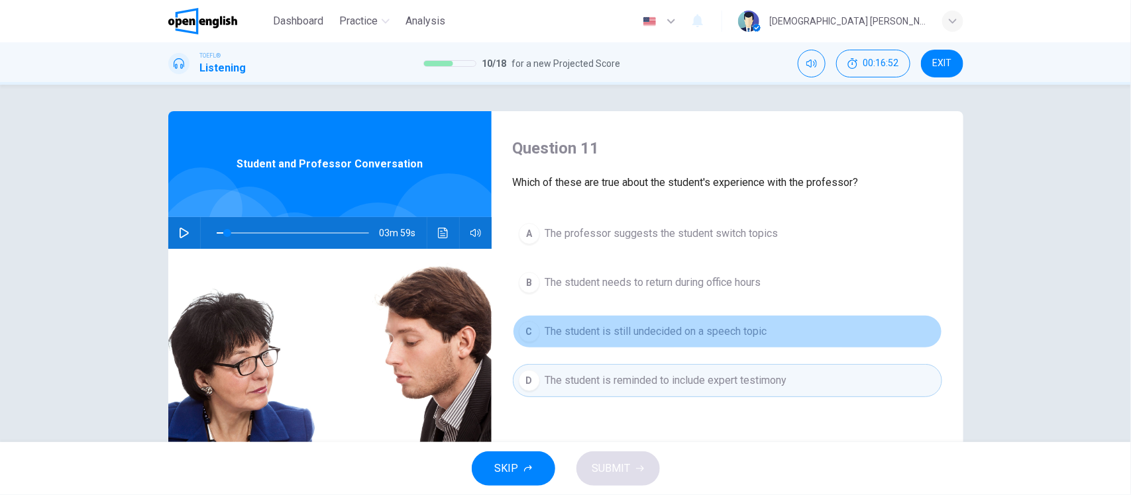
click at [631, 329] on span "The student is still undecided on a speech topic" at bounding box center [656, 332] width 222 height 16
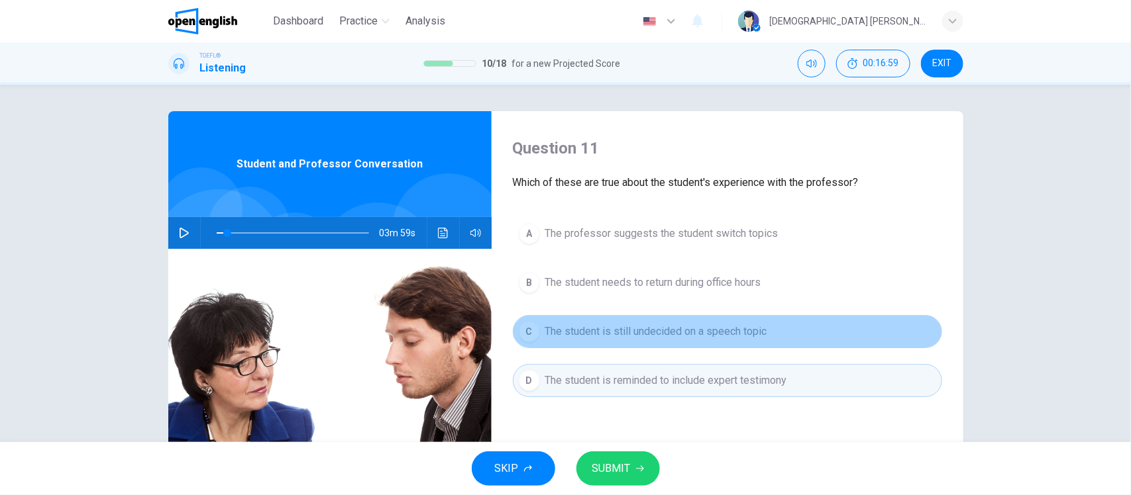
click at [624, 331] on span "The student is still undecided on a speech topic" at bounding box center [656, 332] width 222 height 16
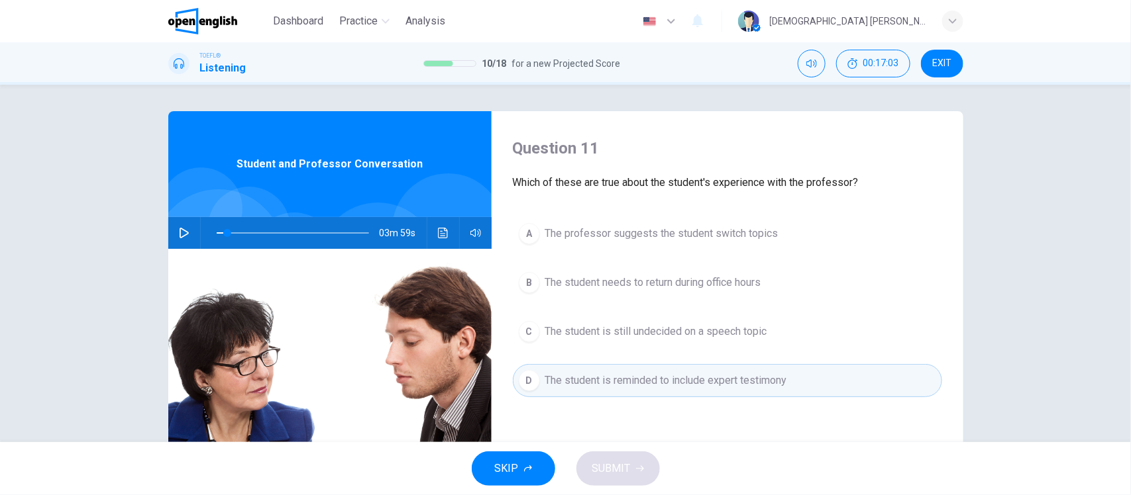
click at [650, 283] on span "The student needs to return during office hours" at bounding box center [653, 283] width 216 height 16
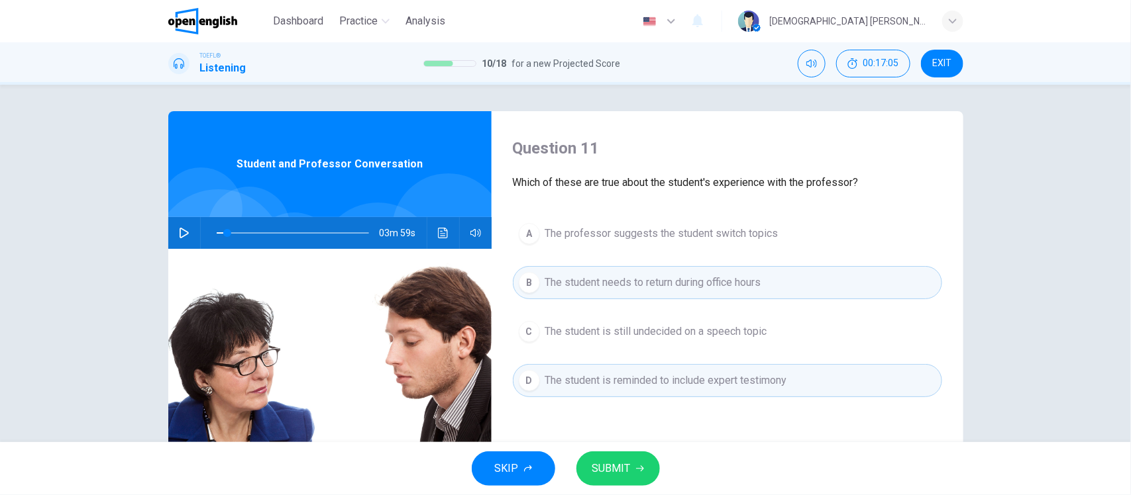
click at [649, 336] on span "The student is still undecided on a speech topic" at bounding box center [656, 332] width 222 height 16
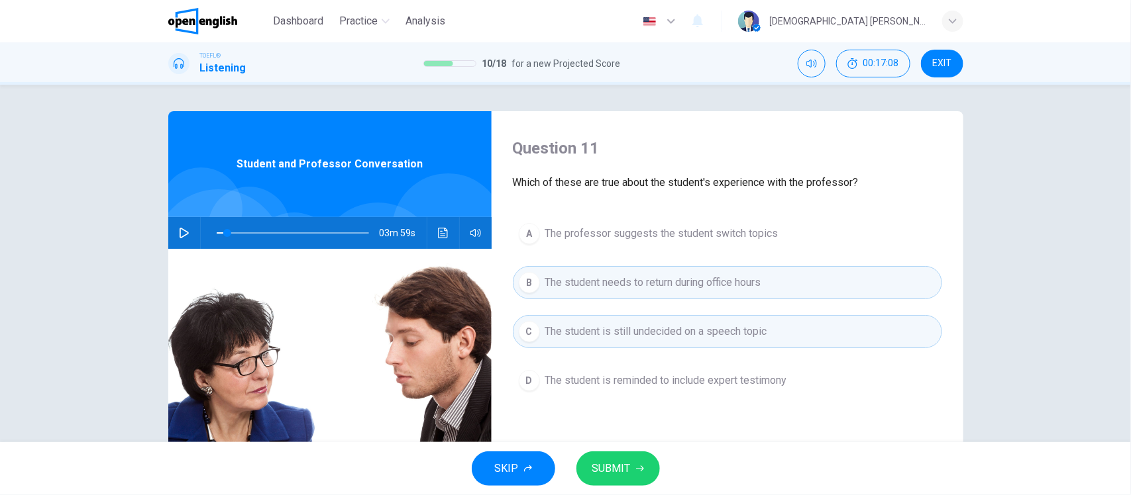
click at [639, 234] on span "The professor suggests the student switch topics" at bounding box center [661, 234] width 233 height 16
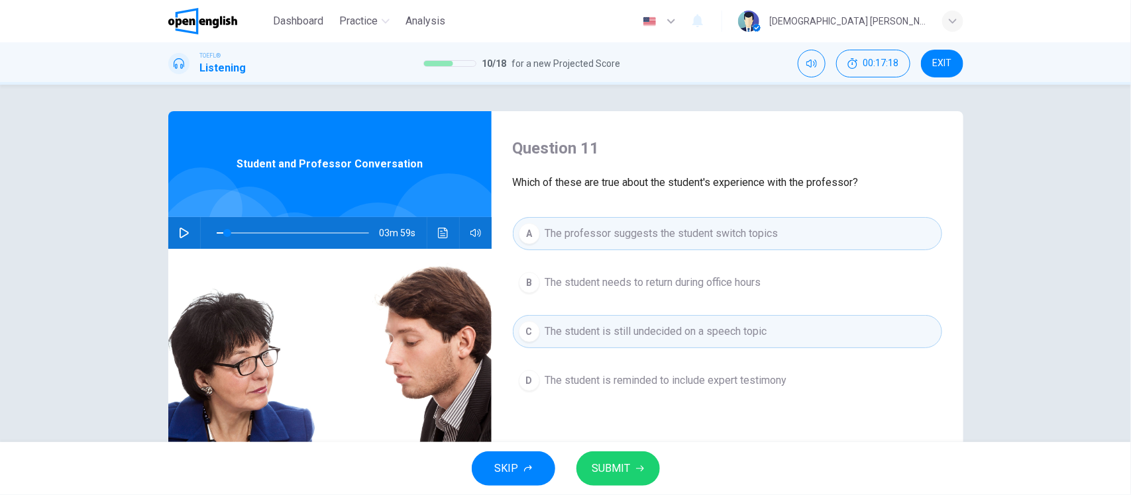
click at [686, 384] on span "The student is reminded to include expert testimony" at bounding box center [666, 381] width 242 height 16
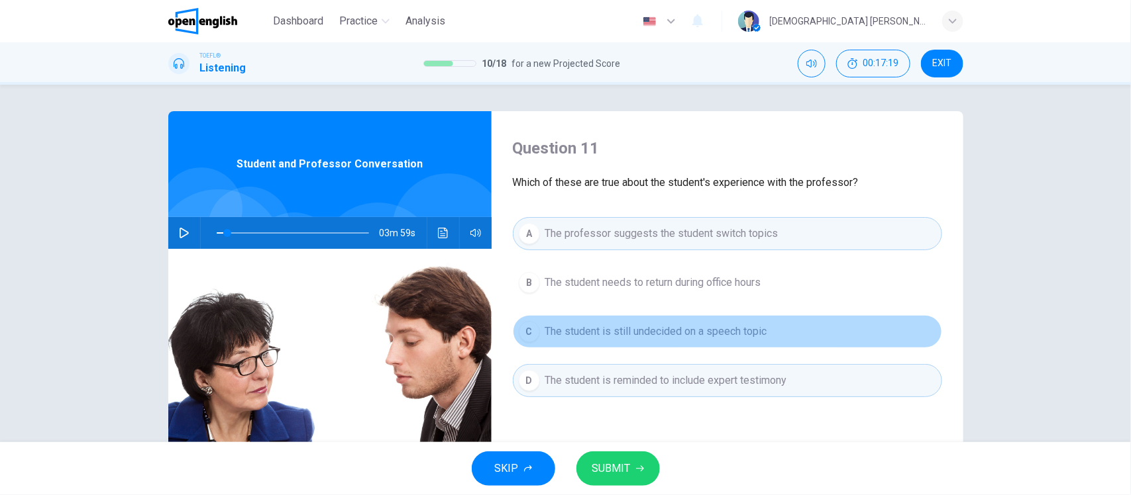
click at [677, 327] on span "The student is still undecided on a speech topic" at bounding box center [656, 332] width 222 height 16
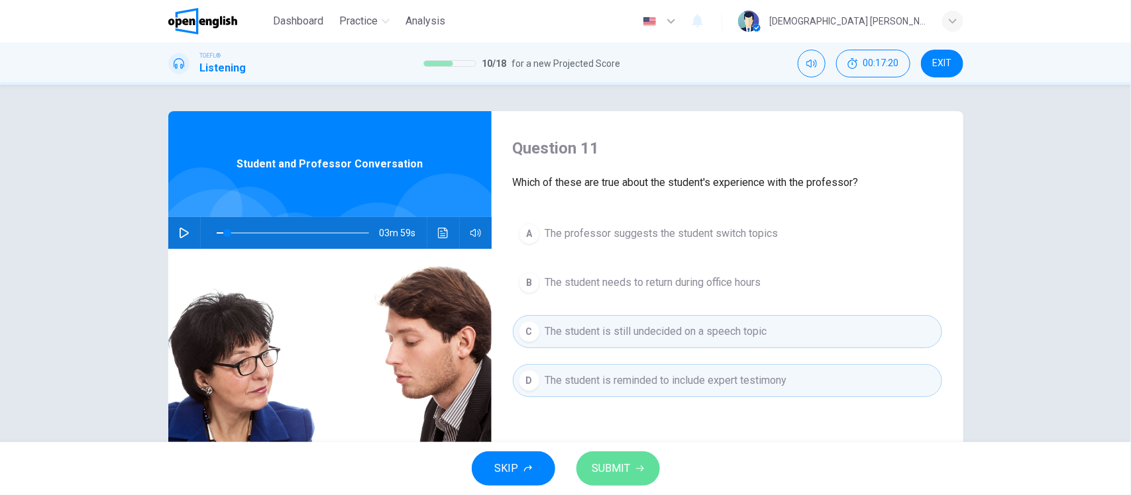
click at [639, 470] on icon "button" at bounding box center [640, 469] width 8 height 8
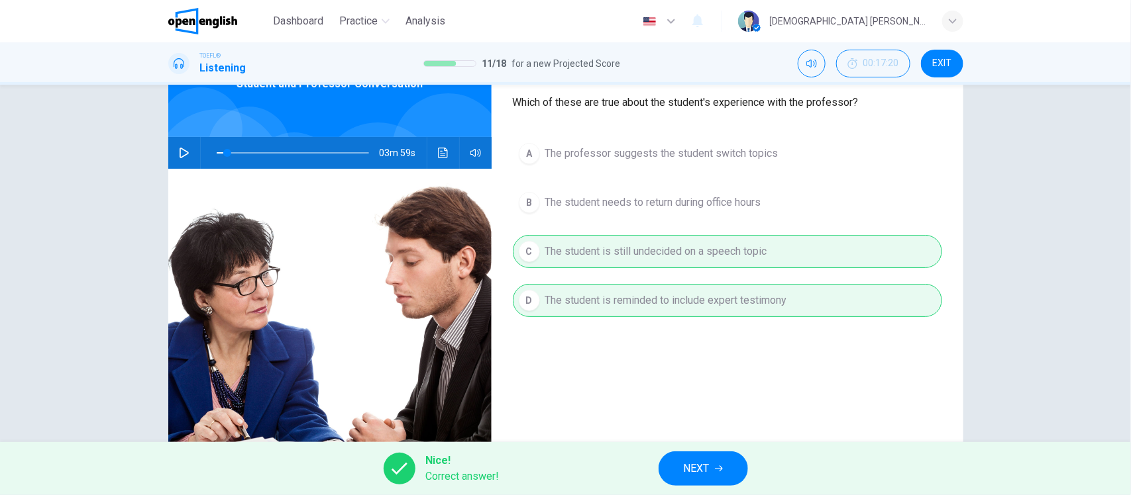
scroll to position [83, 0]
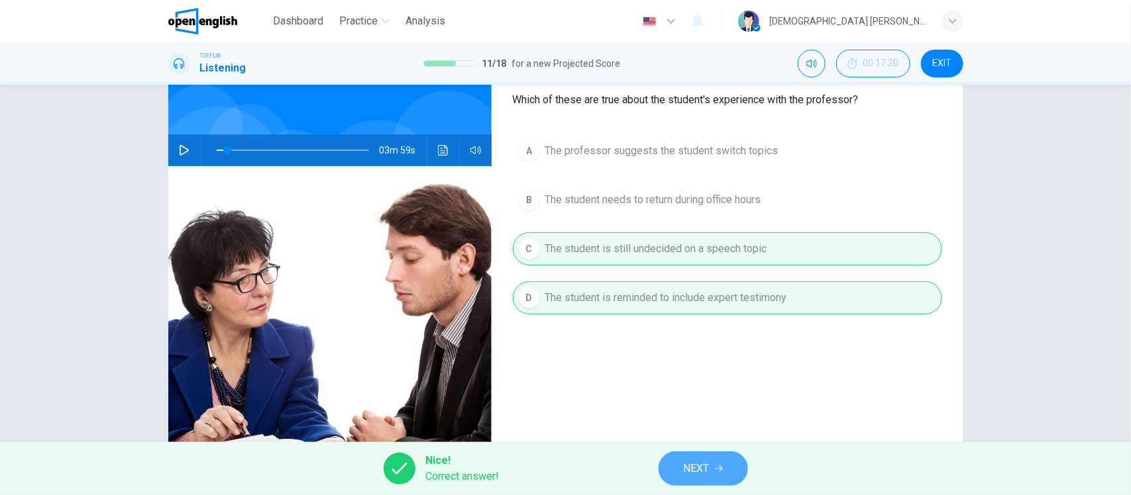
click at [724, 462] on button "NEXT" at bounding box center [702, 469] width 89 height 34
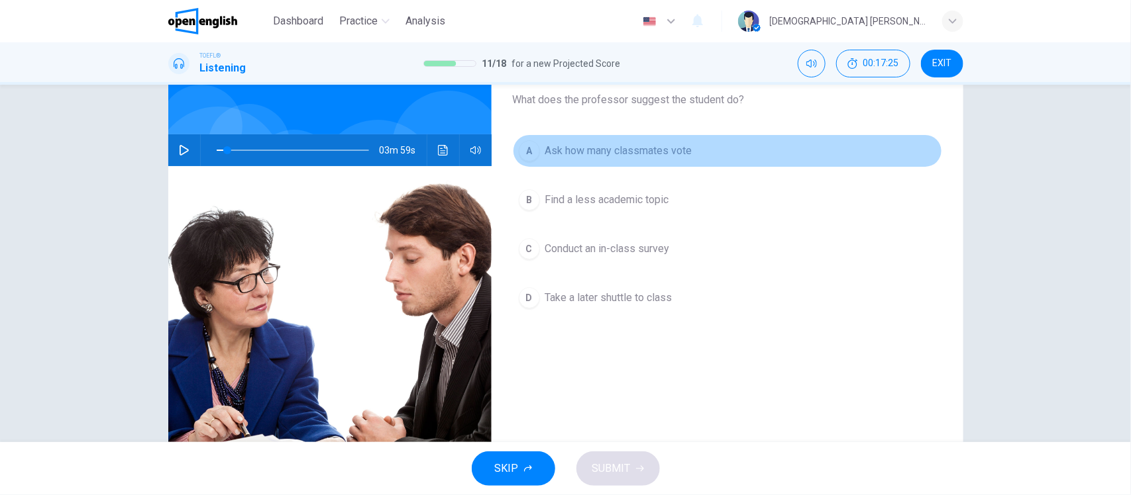
click at [624, 152] on span "Ask how many classmates vote" at bounding box center [618, 151] width 147 height 16
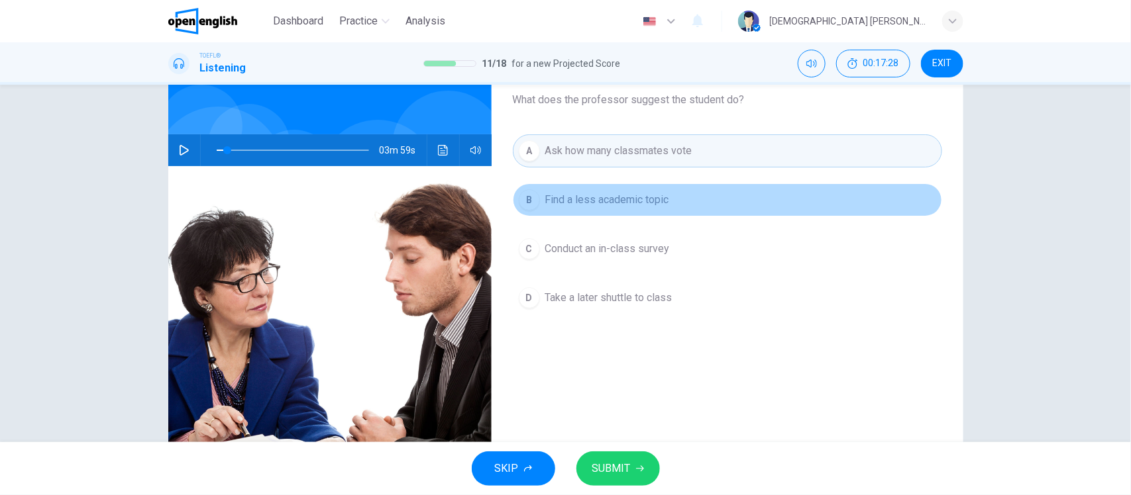
click at [603, 206] on span "Find a less academic topic" at bounding box center [607, 200] width 124 height 16
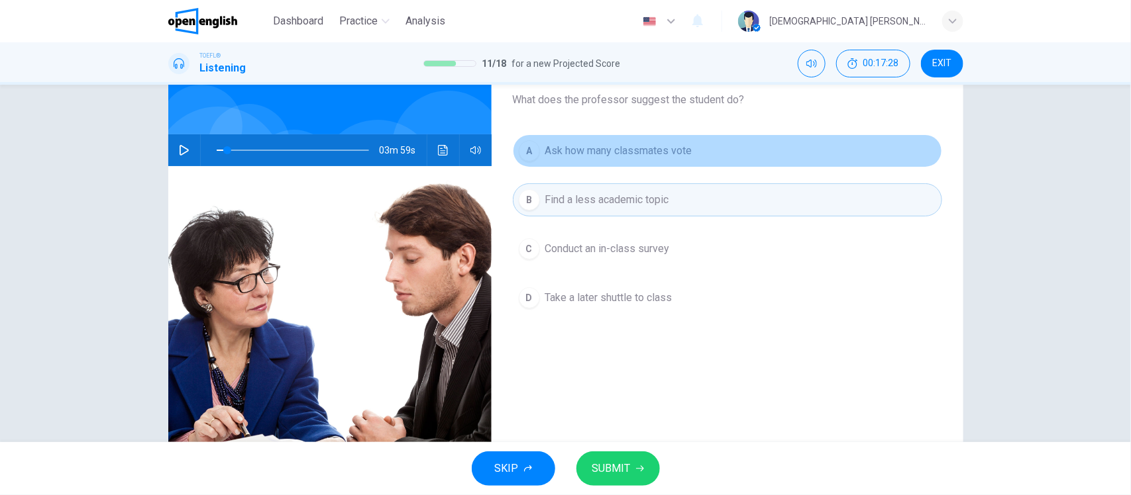
click at [608, 144] on span "Ask how many classmates vote" at bounding box center [618, 151] width 147 height 16
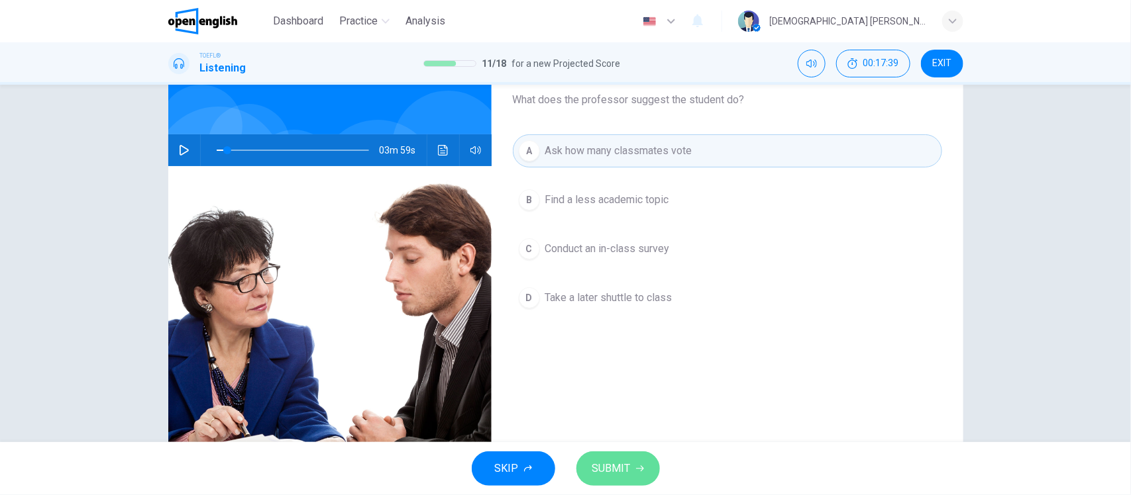
click at [644, 472] on button "SUBMIT" at bounding box center [617, 469] width 83 height 34
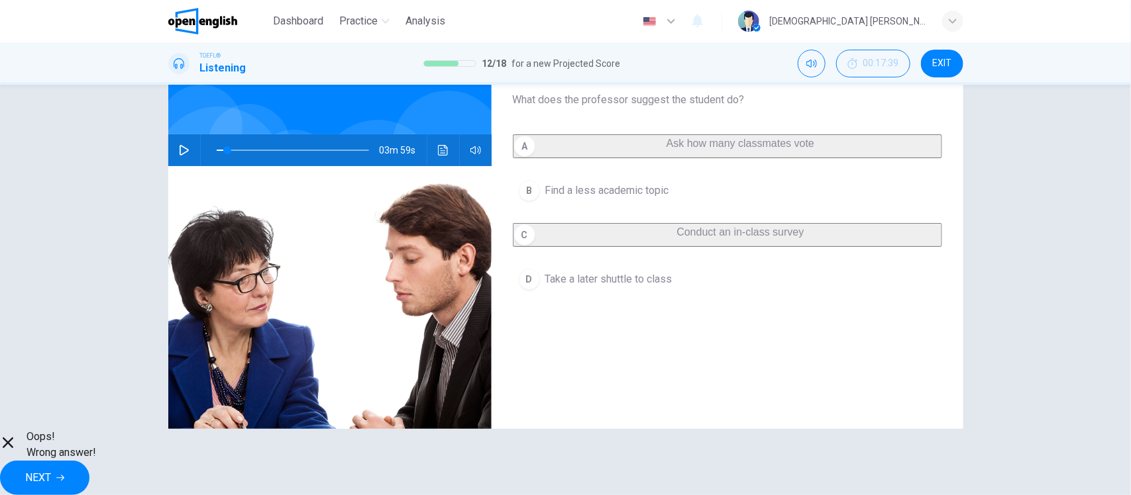
click at [64, 474] on icon "button" at bounding box center [60, 478] width 8 height 8
type input "*"
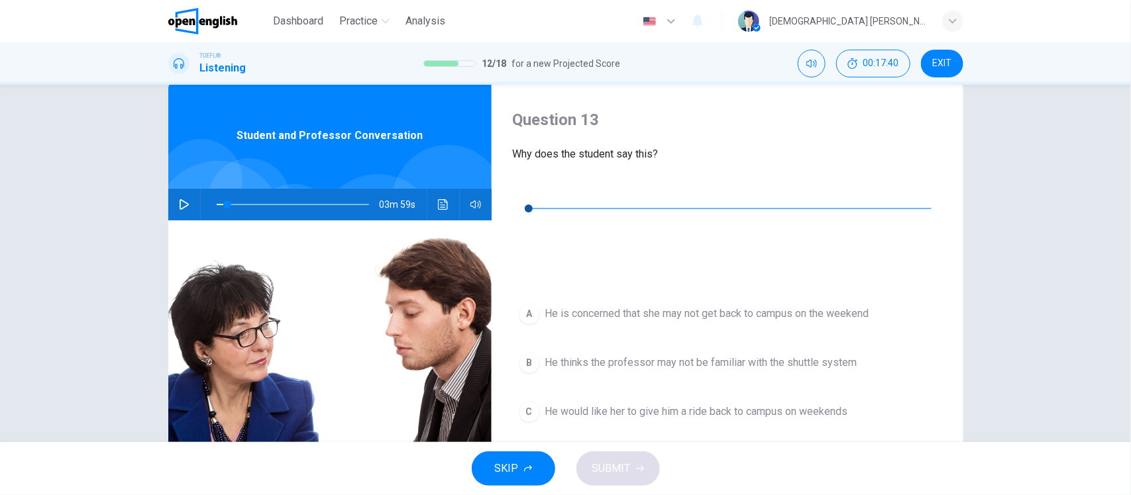
scroll to position [0, 0]
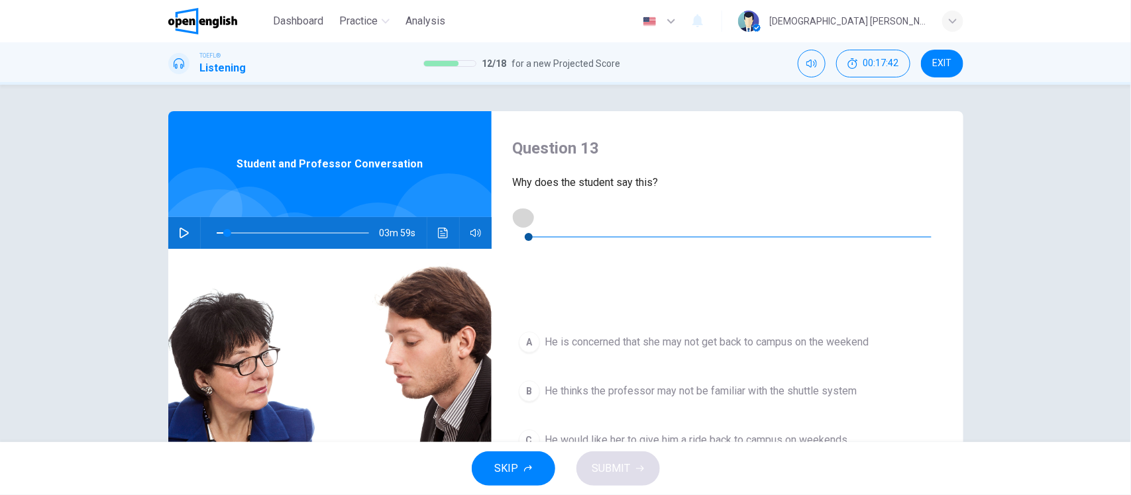
click at [520, 219] on icon "button" at bounding box center [523, 217] width 9 height 11
click at [519, 210] on button "button" at bounding box center [523, 217] width 21 height 21
type input "*"
click at [752, 384] on span "He thinks the professor may not be familiar with the shuttle system" at bounding box center [701, 392] width 312 height 16
type input "*"
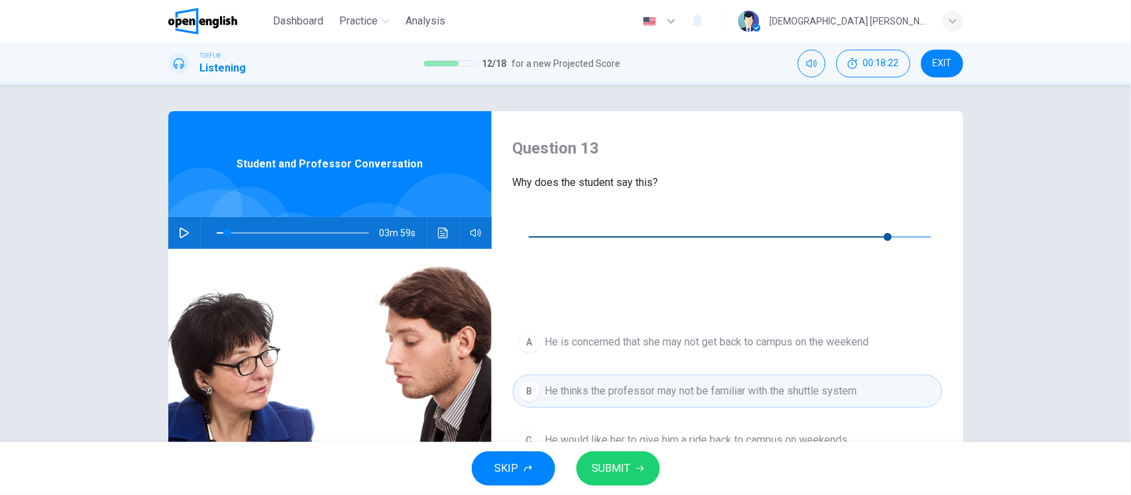
type input "**"
click at [631, 468] on button "SUBMIT" at bounding box center [617, 469] width 83 height 34
type input "*"
type input "**"
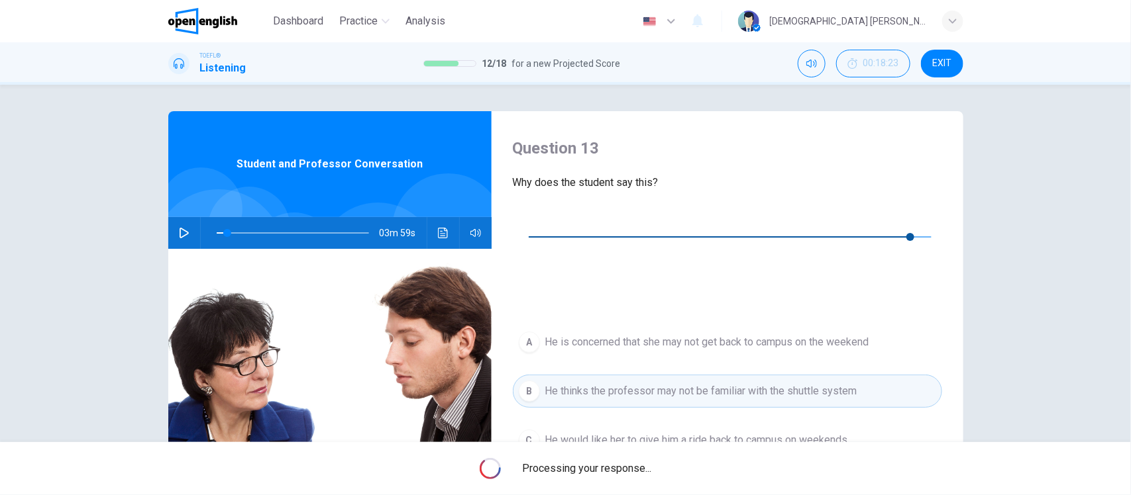
type input "*"
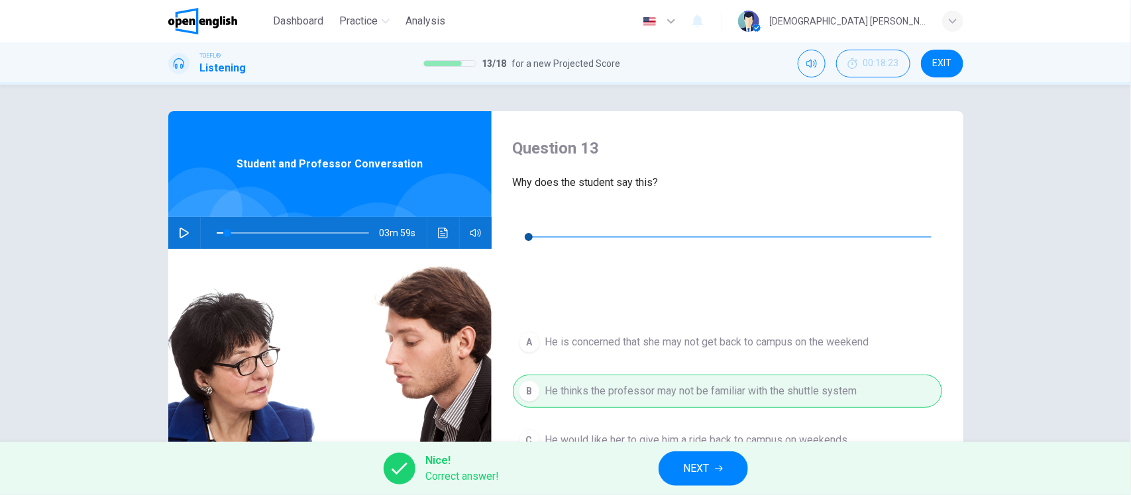
click at [713, 475] on button "NEXT" at bounding box center [702, 469] width 89 height 34
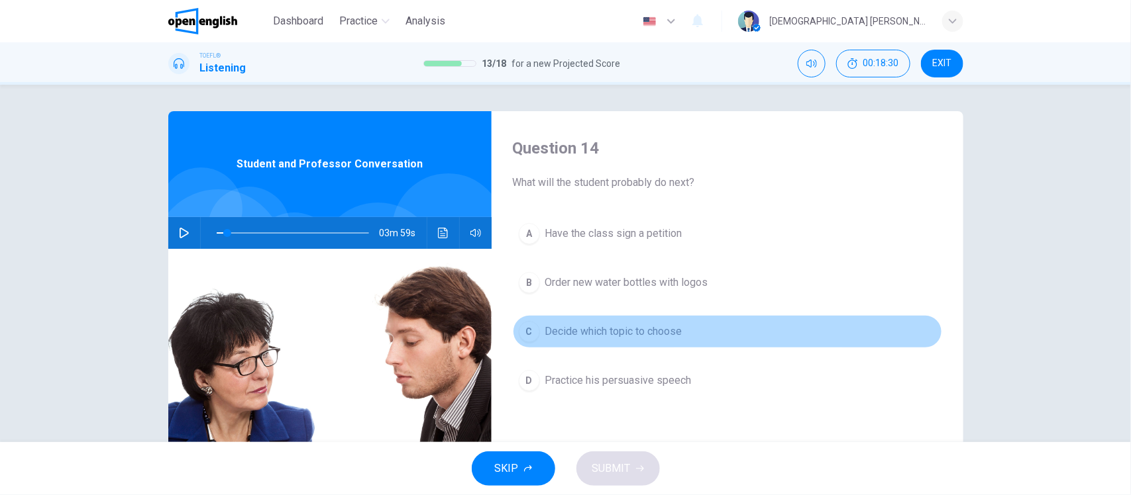
click at [595, 333] on span "Decide which topic to choose" at bounding box center [613, 332] width 137 height 16
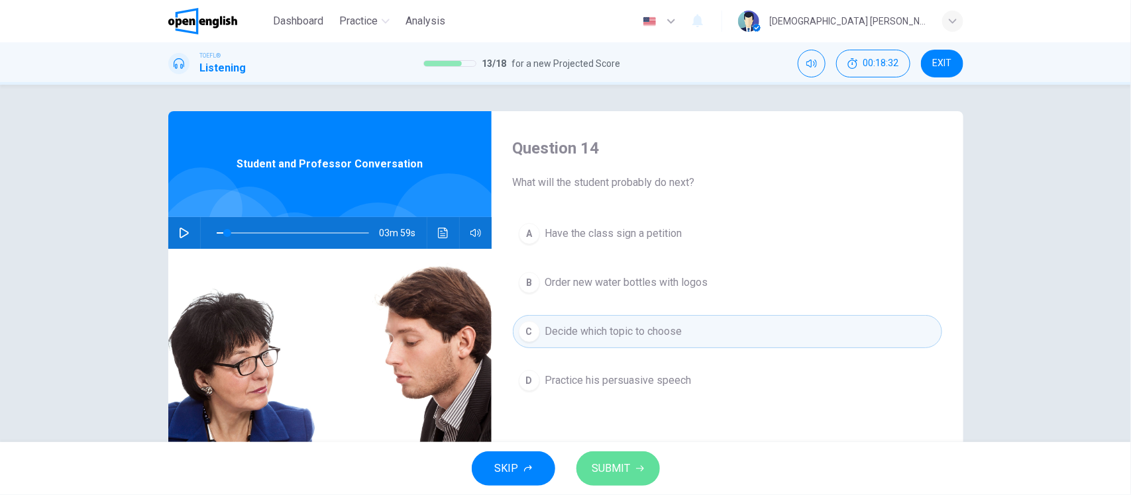
click at [629, 471] on span "SUBMIT" at bounding box center [611, 469] width 38 height 19
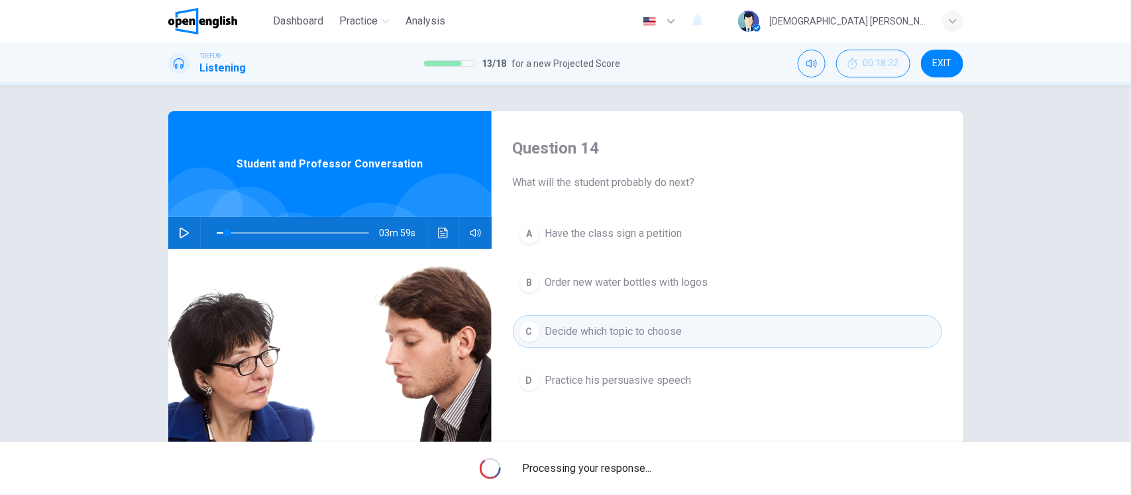
type input "*"
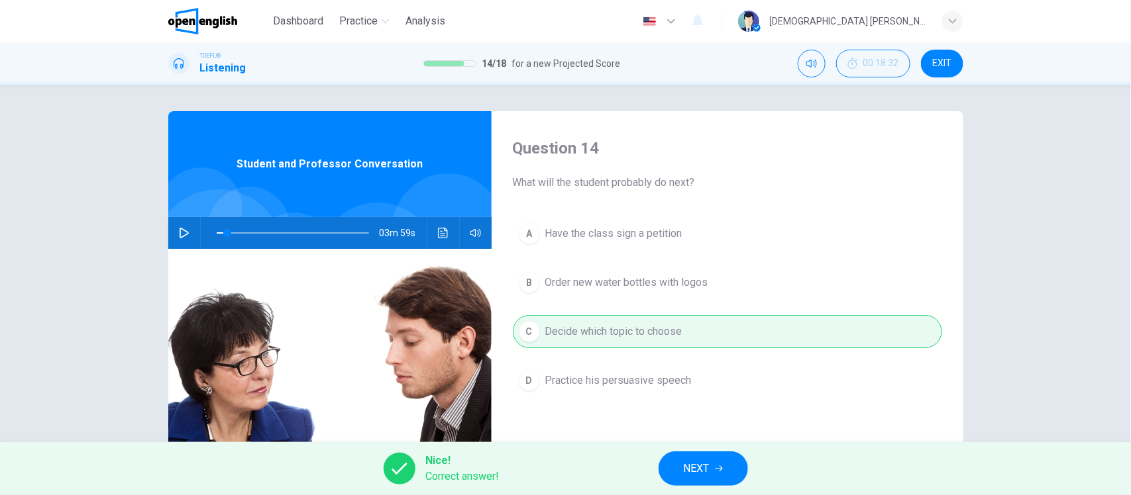
click at [687, 466] on span "NEXT" at bounding box center [697, 469] width 26 height 19
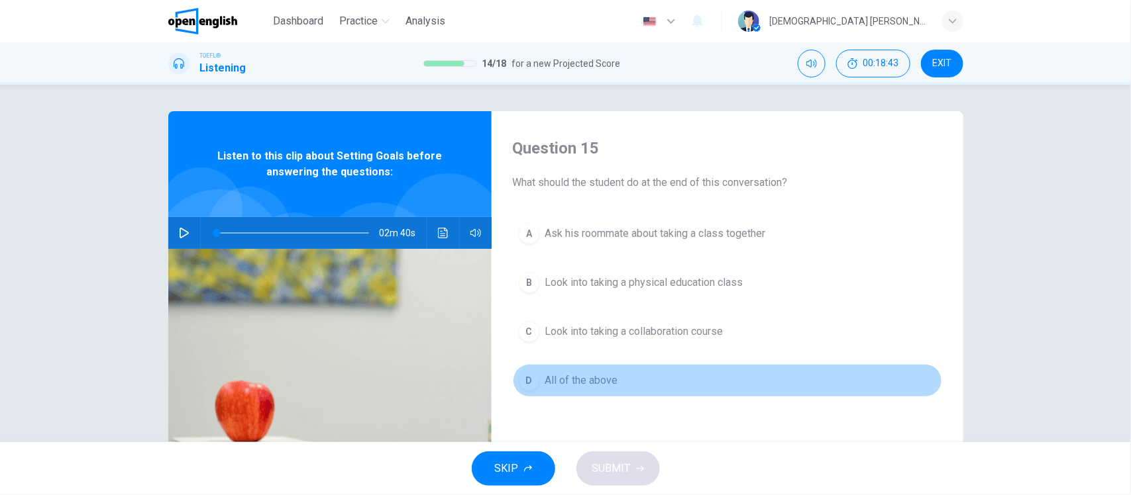
click at [607, 383] on span "All of the above" at bounding box center [581, 381] width 73 height 16
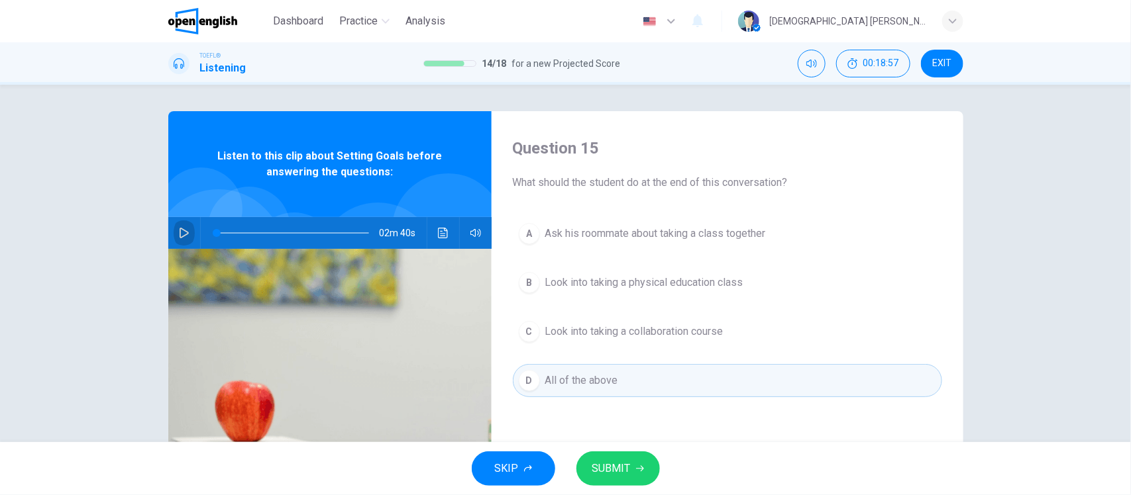
click at [180, 234] on icon "button" at bounding box center [184, 233] width 11 height 11
drag, startPoint x: 221, startPoint y: 234, endPoint x: 189, endPoint y: 232, distance: 31.8
click at [189, 232] on div "02m 40s" at bounding box center [329, 233] width 323 height 32
click at [597, 466] on span "SUBMIT" at bounding box center [611, 469] width 38 height 19
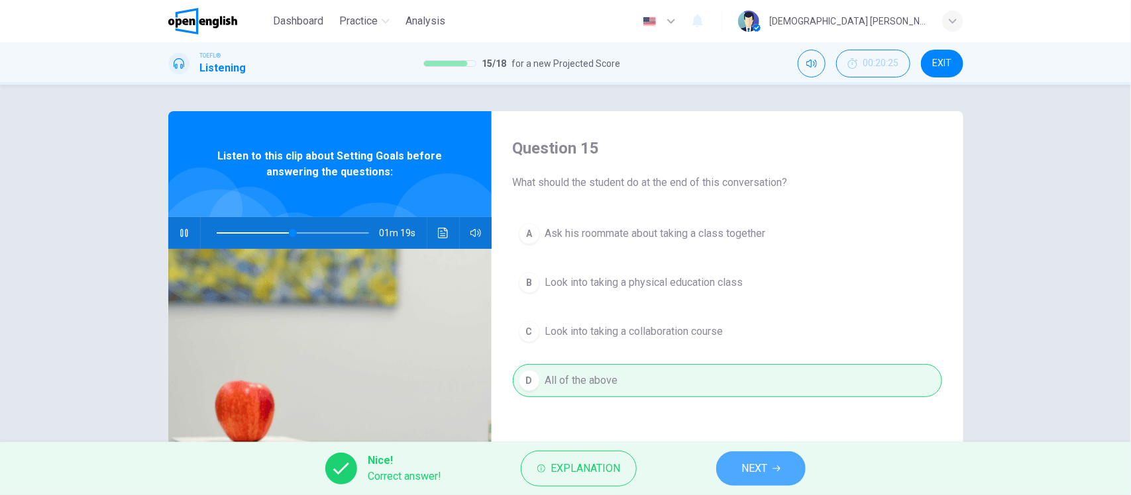
click at [734, 465] on button "NEXT" at bounding box center [760, 469] width 89 height 34
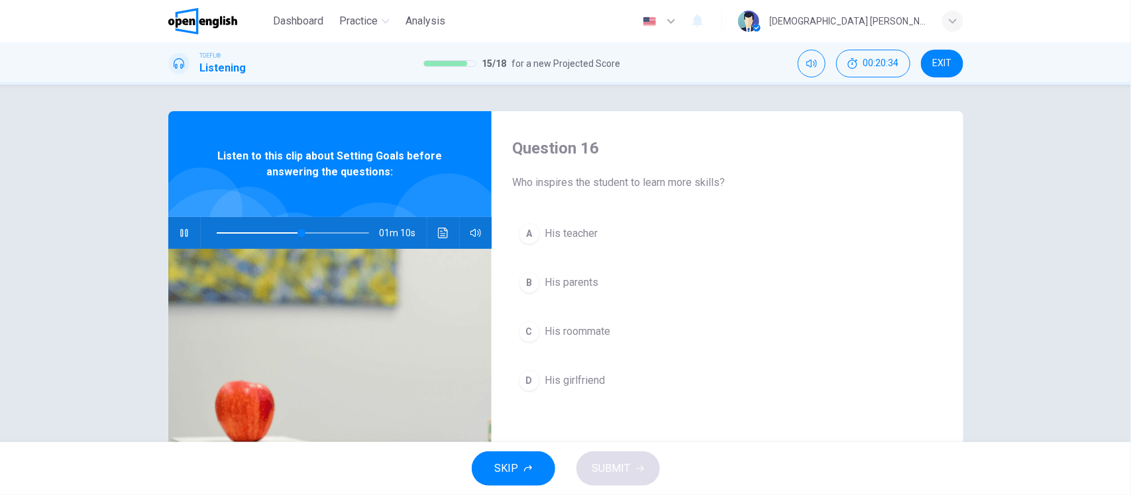
click at [588, 338] on span "His roommate" at bounding box center [578, 332] width 66 height 16
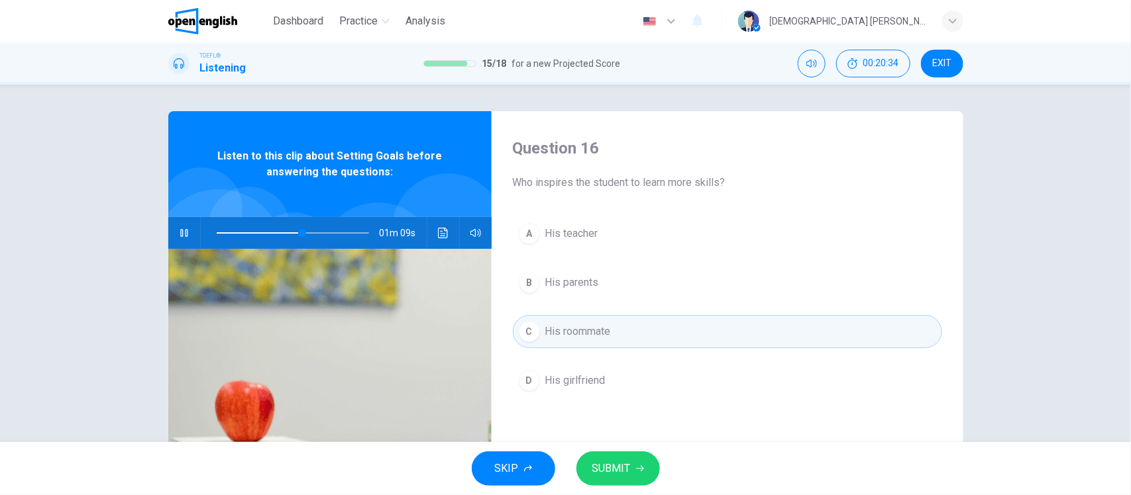
click at [626, 474] on span "SUBMIT" at bounding box center [611, 469] width 38 height 19
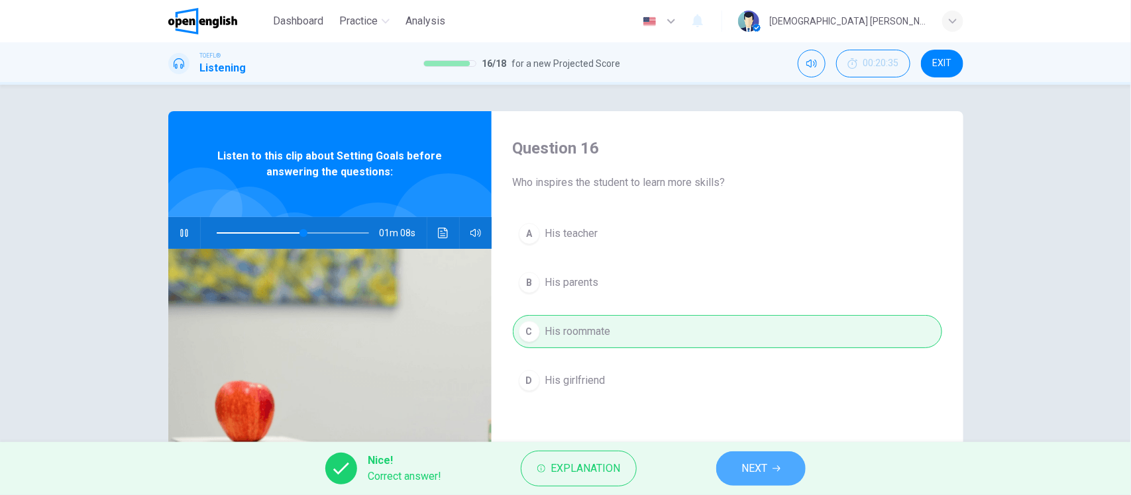
click at [772, 462] on button "NEXT" at bounding box center [760, 469] width 89 height 34
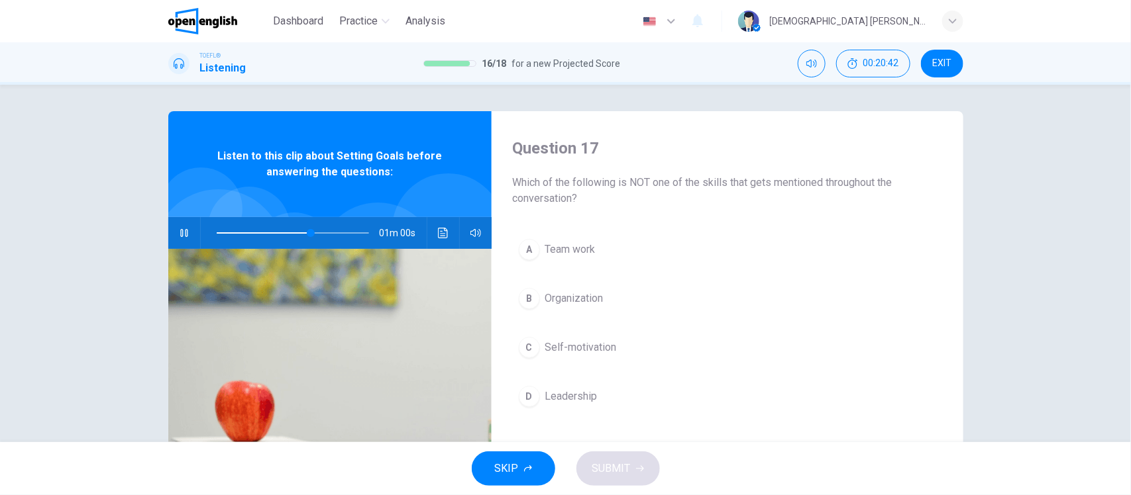
click at [580, 300] on span "Organization" at bounding box center [574, 299] width 58 height 16
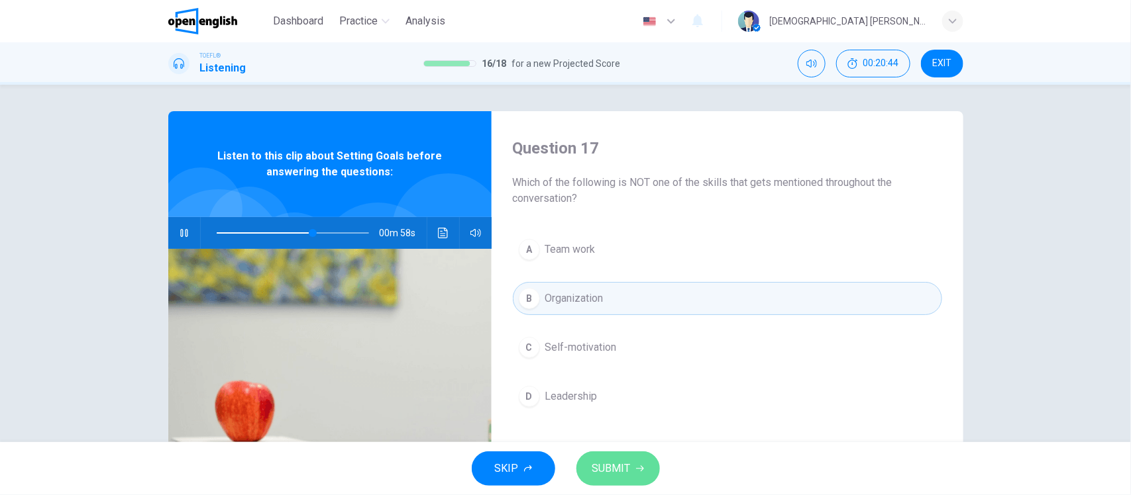
click at [611, 467] on span "SUBMIT" at bounding box center [611, 469] width 38 height 19
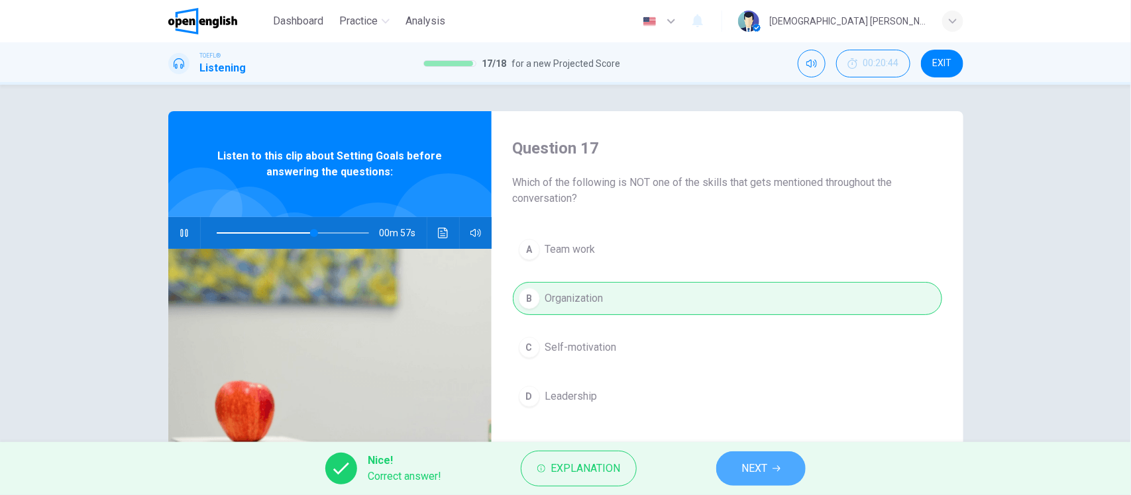
click at [772, 478] on button "NEXT" at bounding box center [760, 469] width 89 height 34
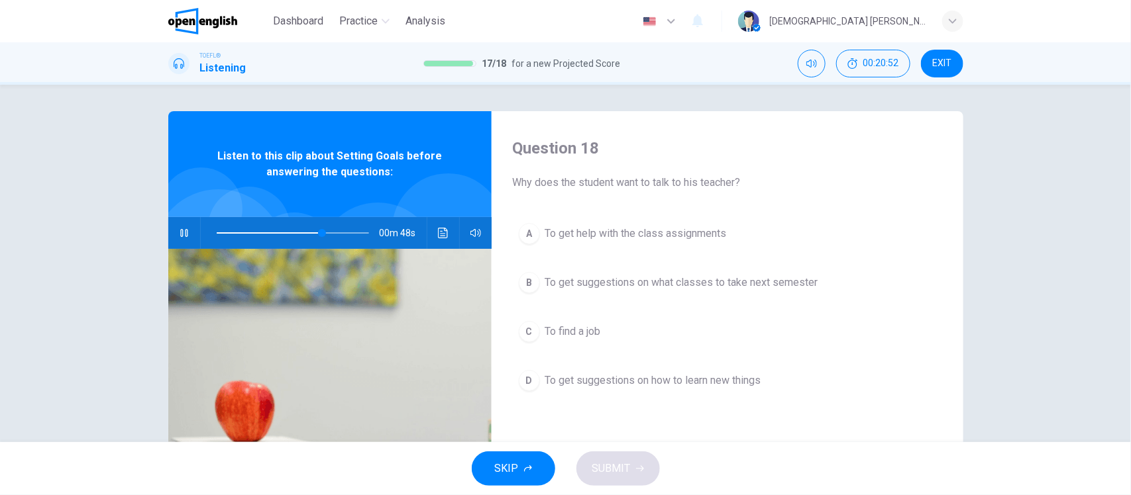
click at [734, 387] on span "To get suggestions on how to learn new things" at bounding box center [653, 381] width 216 height 16
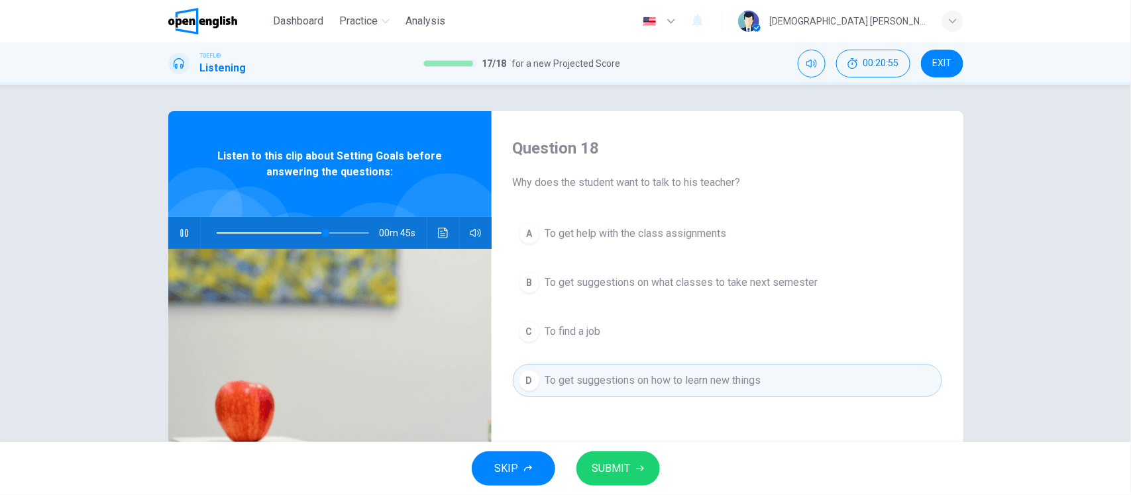
click at [627, 472] on span "SUBMIT" at bounding box center [611, 469] width 38 height 19
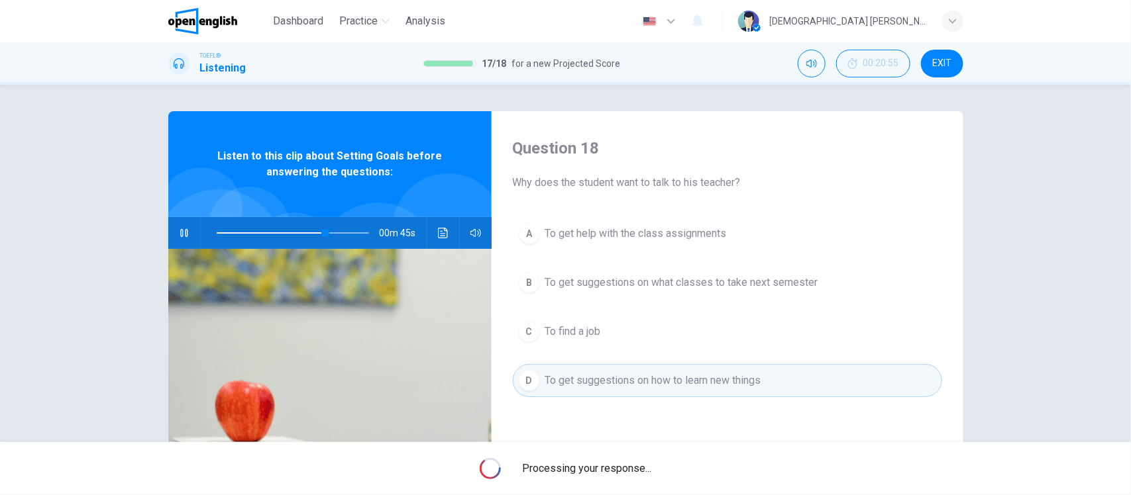
type input "**"
